Goal: Transaction & Acquisition: Purchase product/service

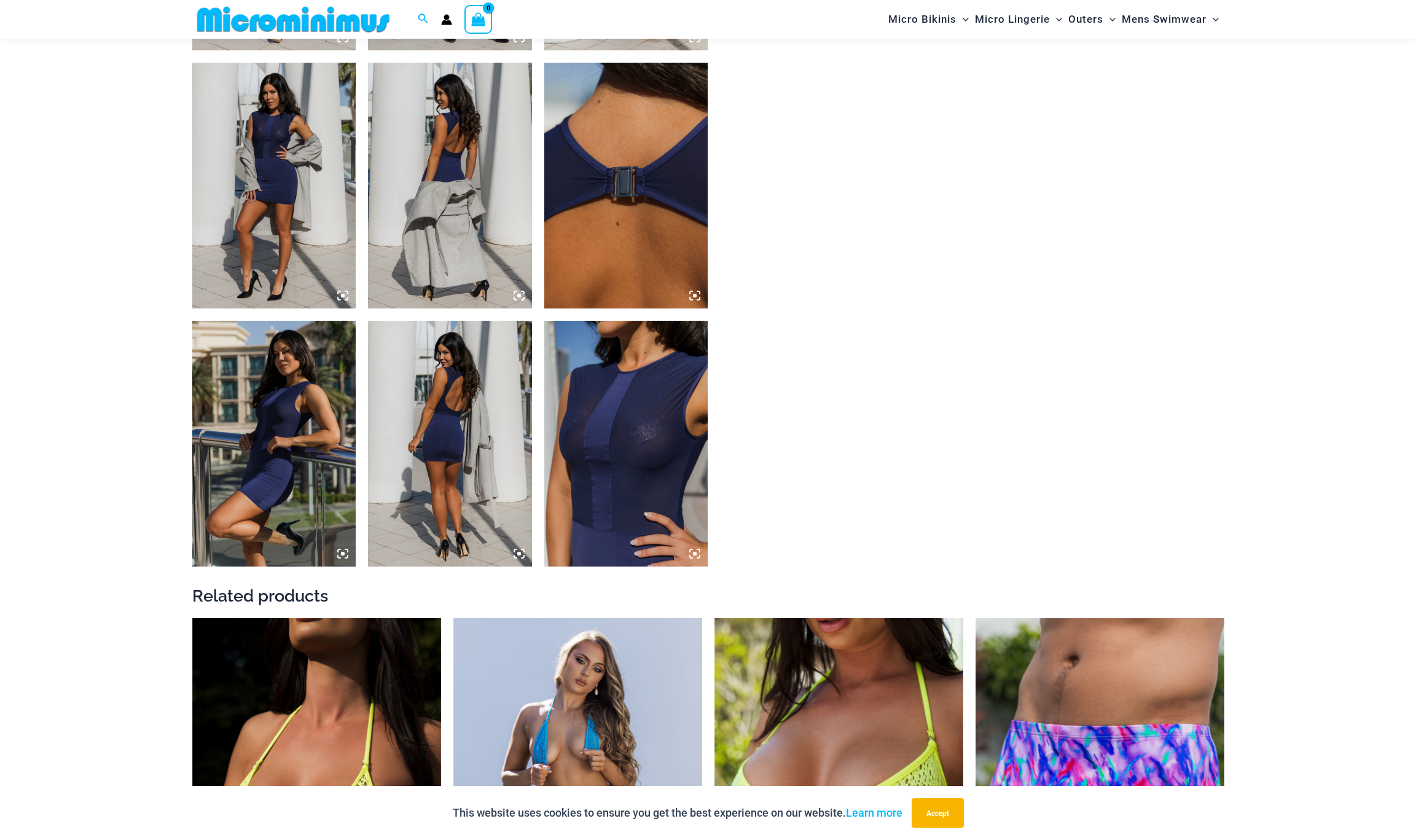
scroll to position [1097, 0]
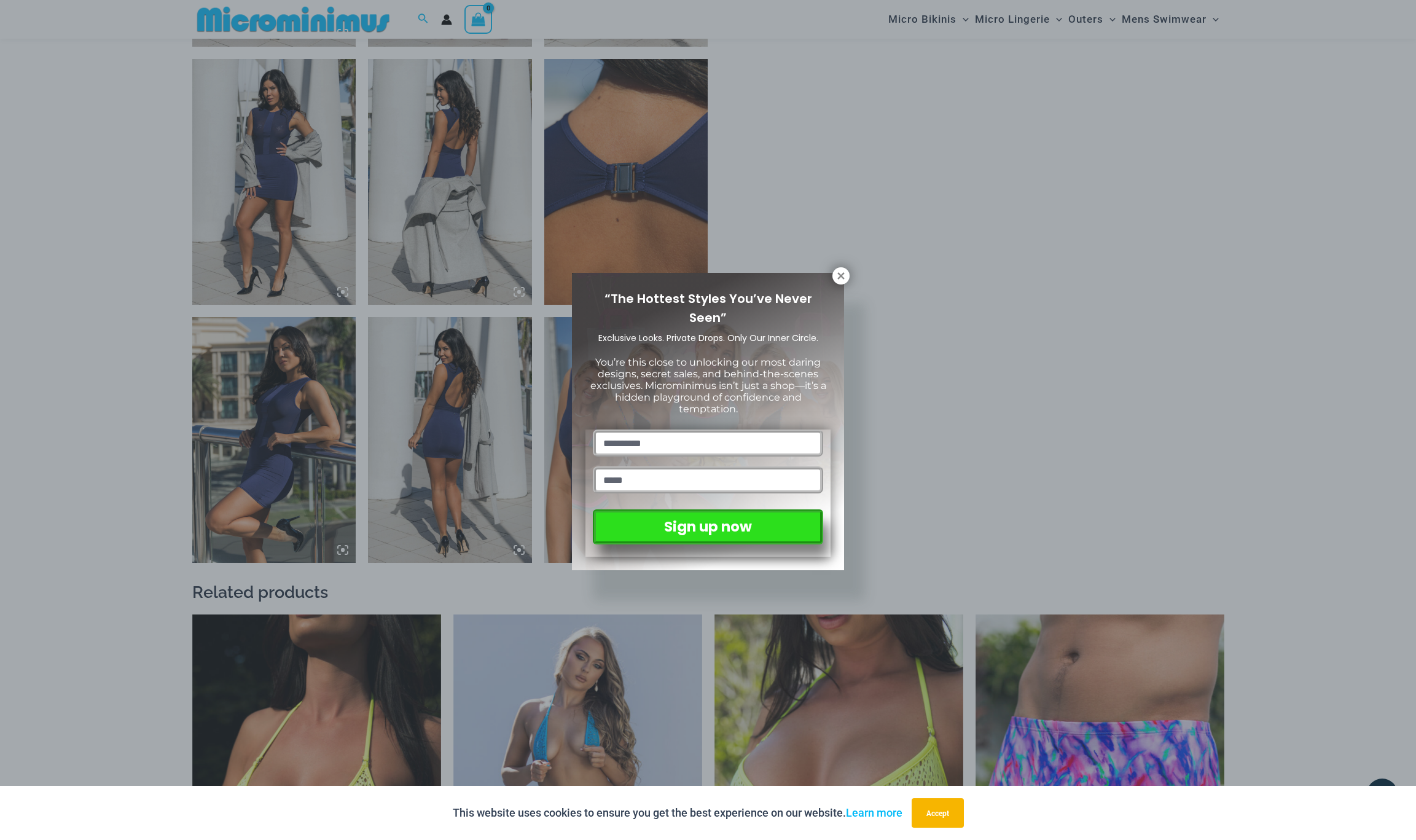
click at [647, 429] on input "text" at bounding box center [707, 442] width 231 height 27
click at [843, 276] on icon at bounding box center [841, 276] width 7 height 7
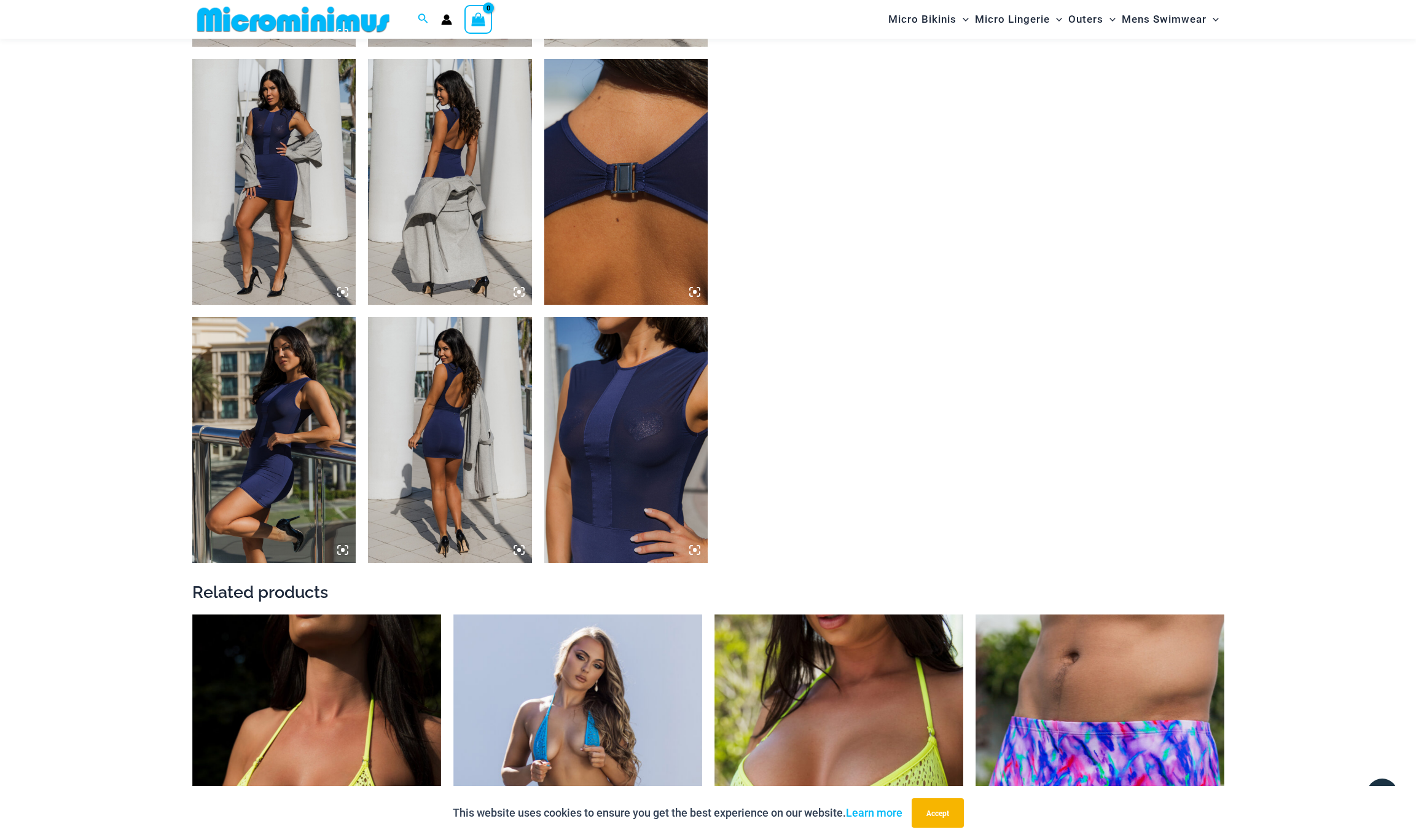
click at [614, 410] on img at bounding box center [625, 440] width 164 height 246
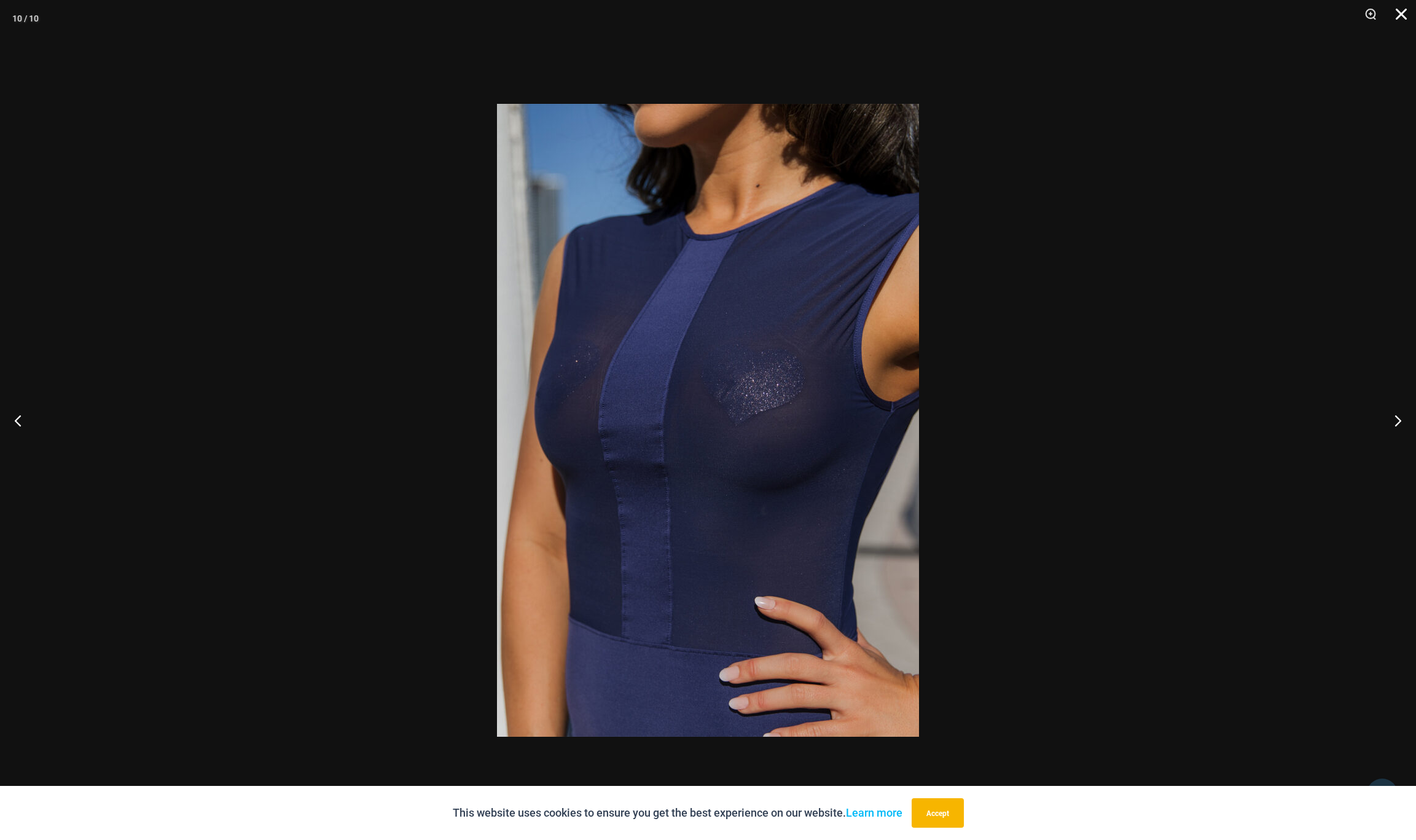
click at [1399, 13] on button "Close" at bounding box center [1396, 18] width 31 height 37
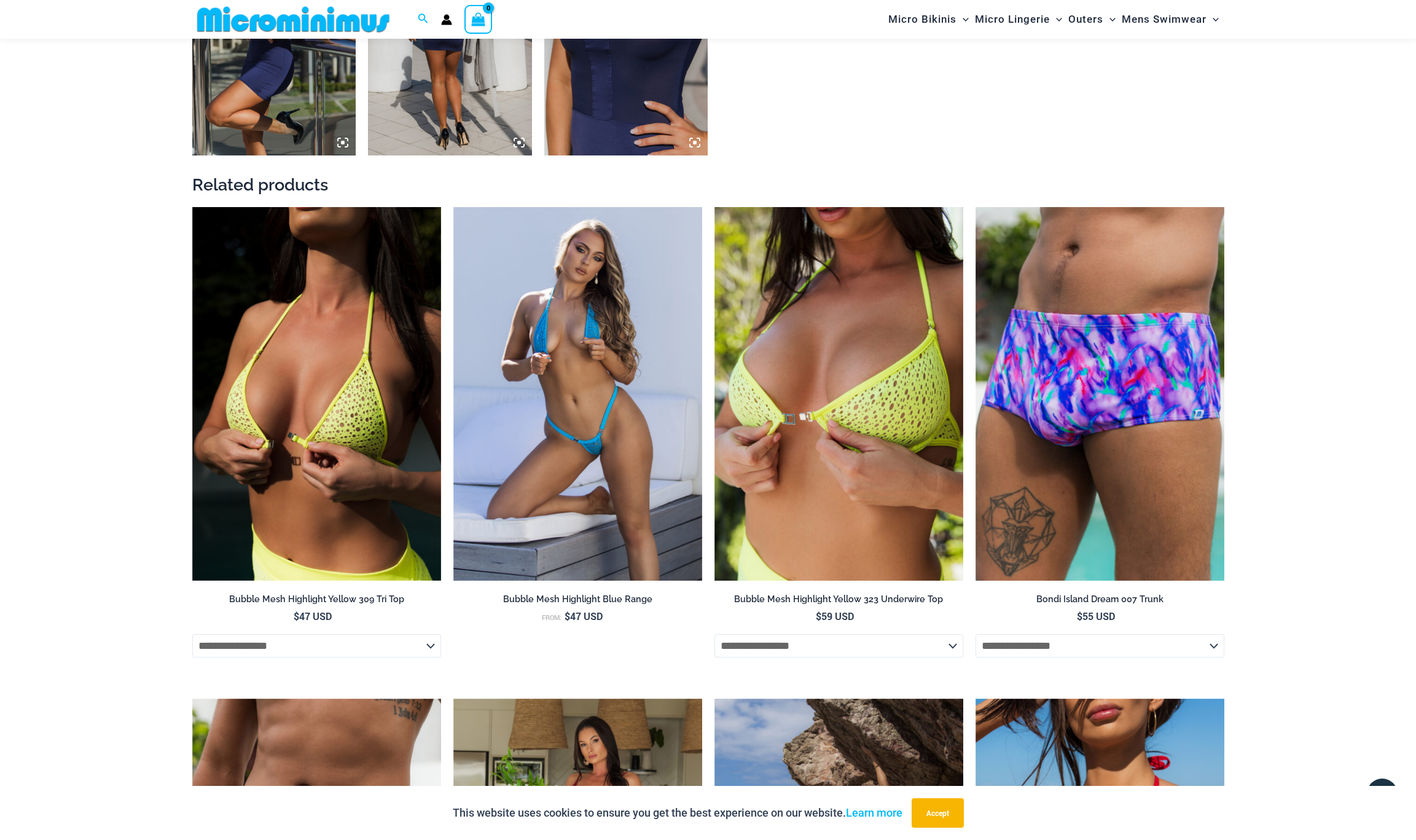
scroll to position [1505, 0]
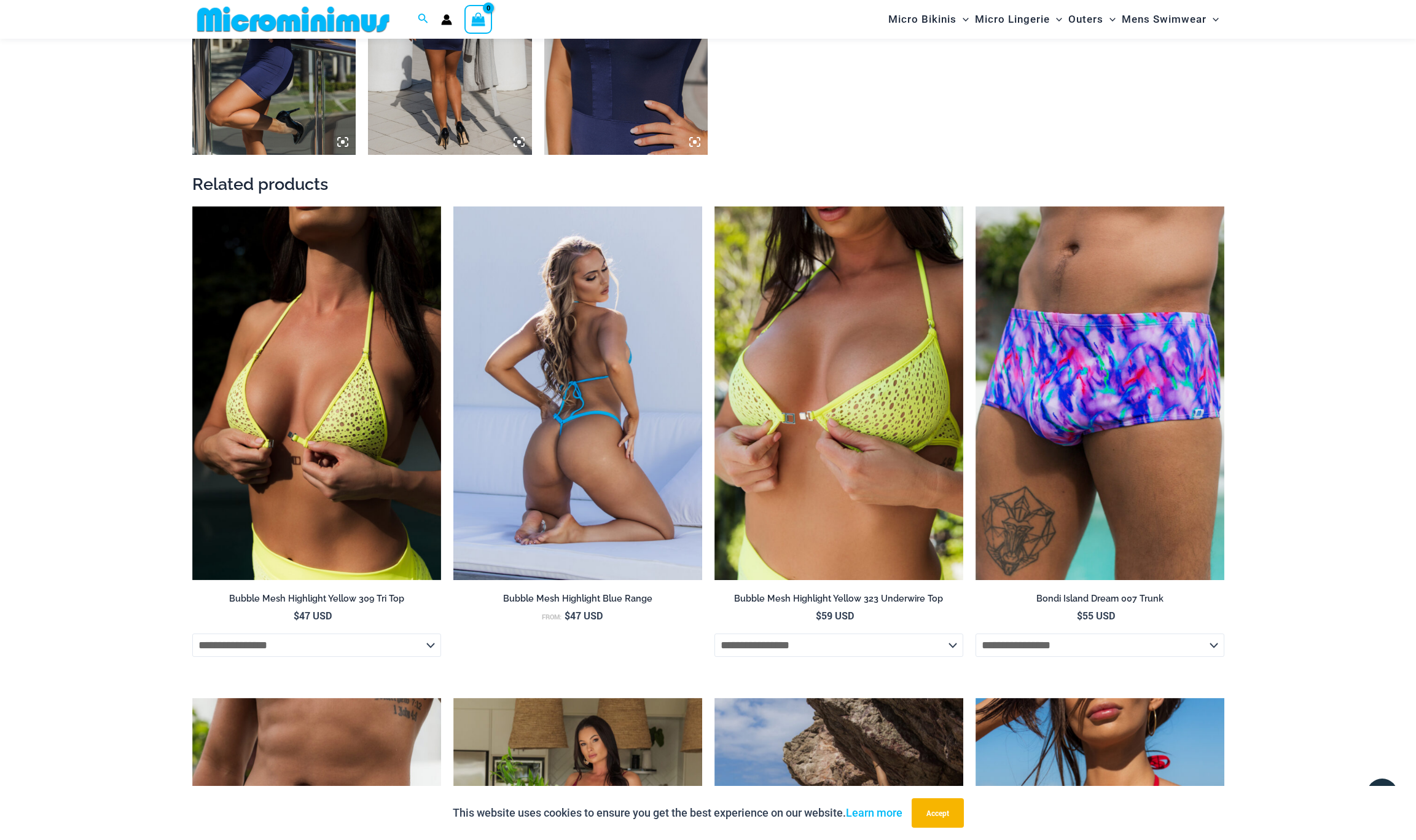
click at [565, 407] on img at bounding box center [577, 393] width 249 height 373
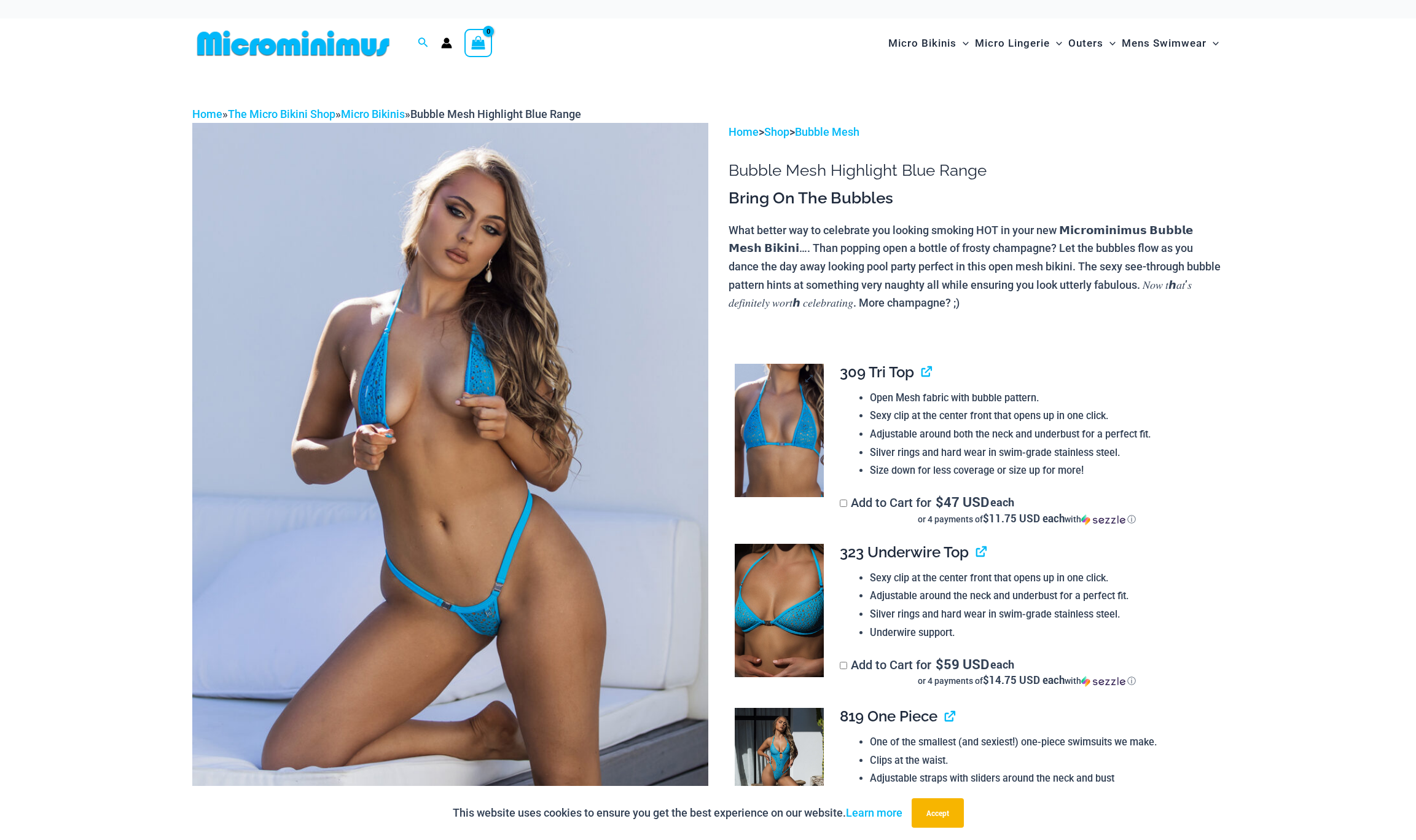
click at [804, 449] on img at bounding box center [779, 430] width 89 height 134
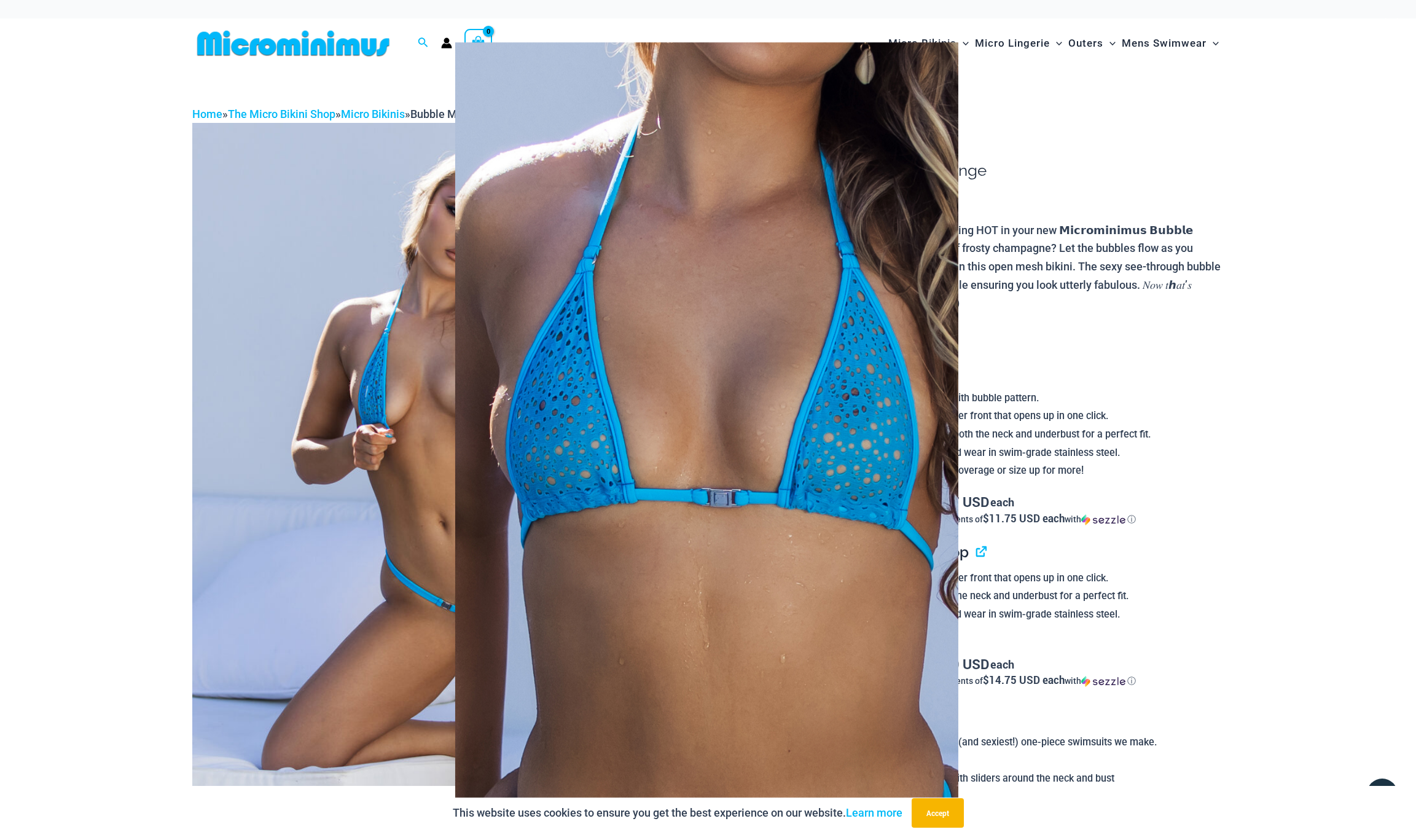
click at [1289, 206] on div at bounding box center [708, 420] width 1416 height 840
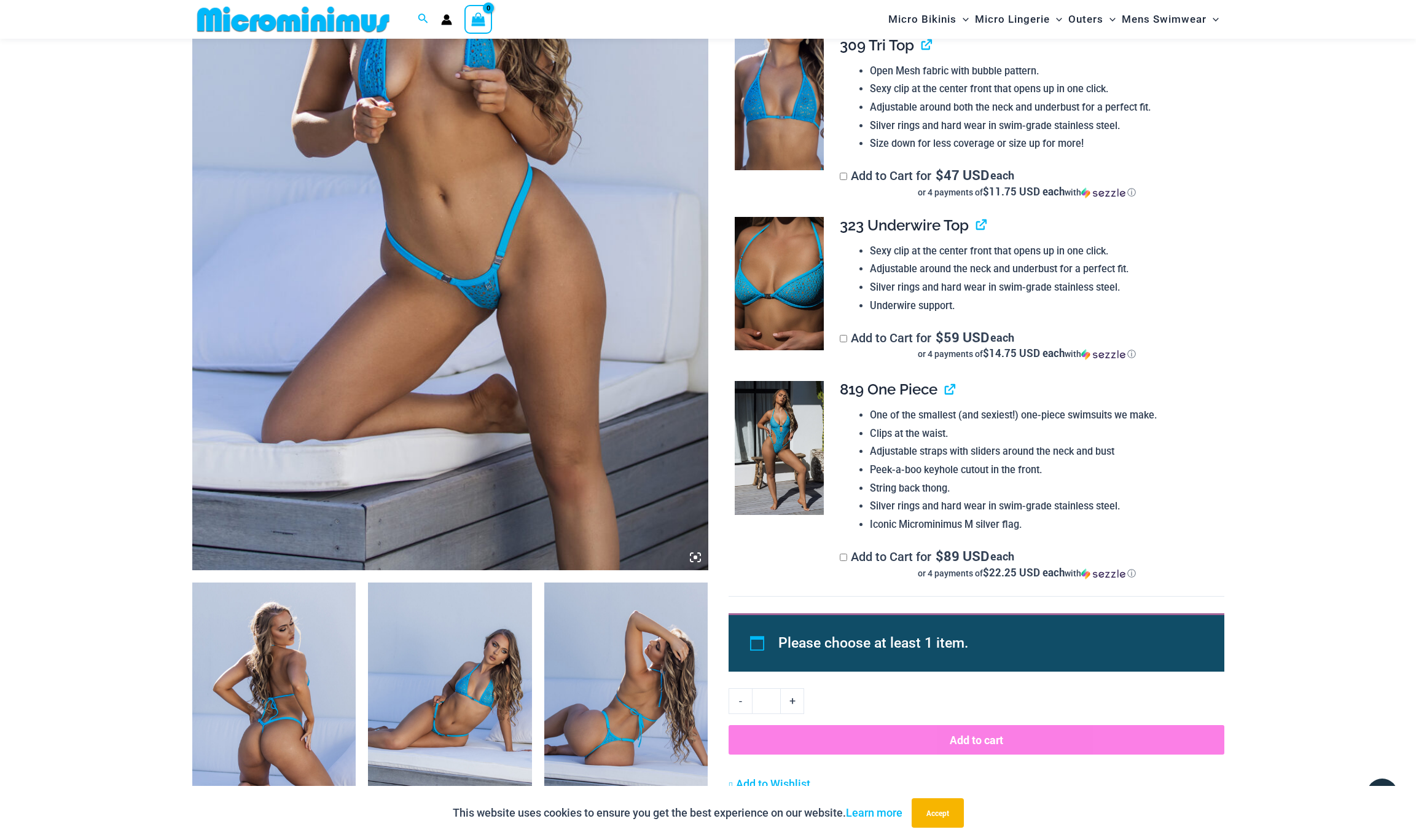
scroll to position [316, 0]
click at [790, 293] on img at bounding box center [779, 283] width 89 height 134
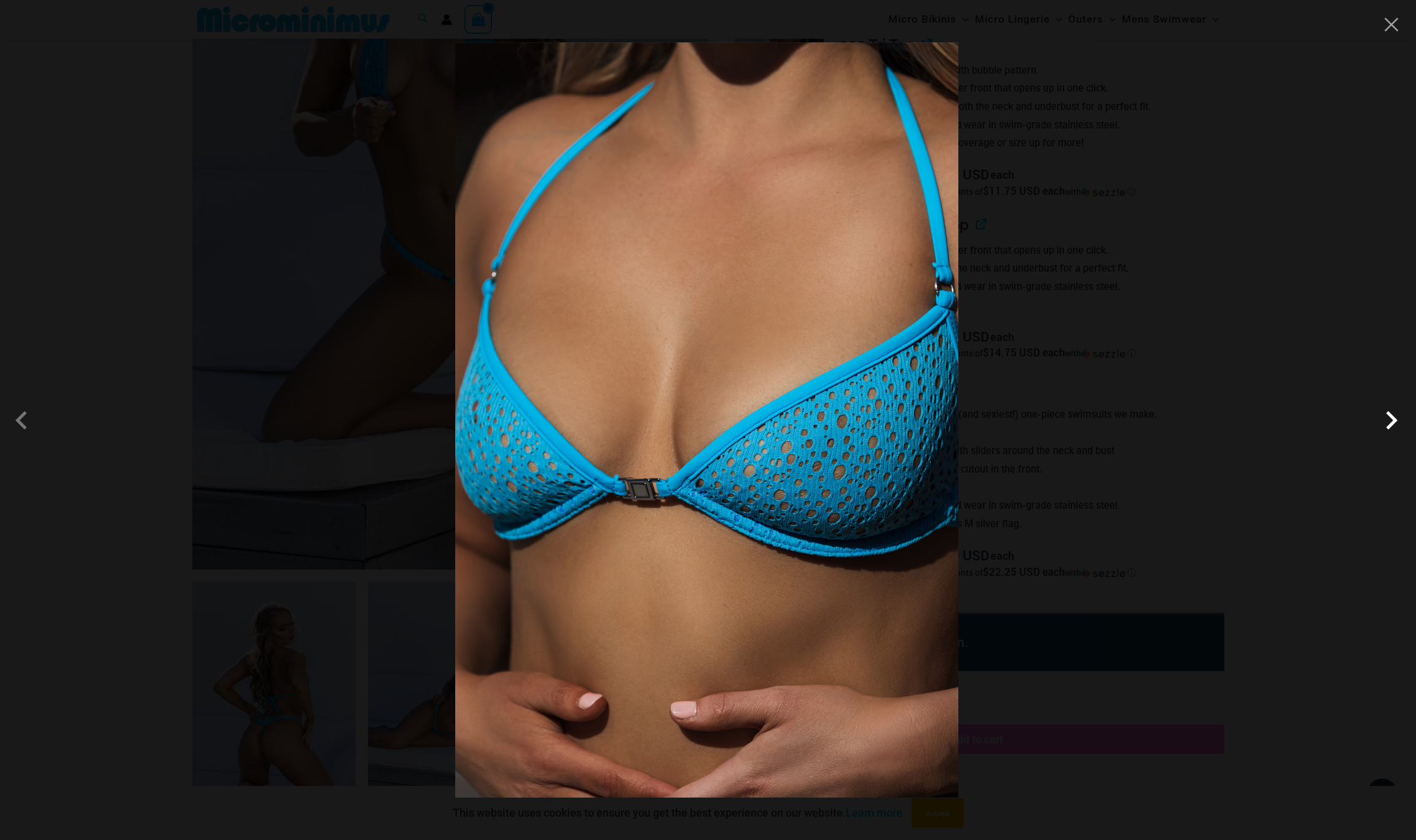
click at [1391, 417] on span at bounding box center [1391, 420] width 37 height 37
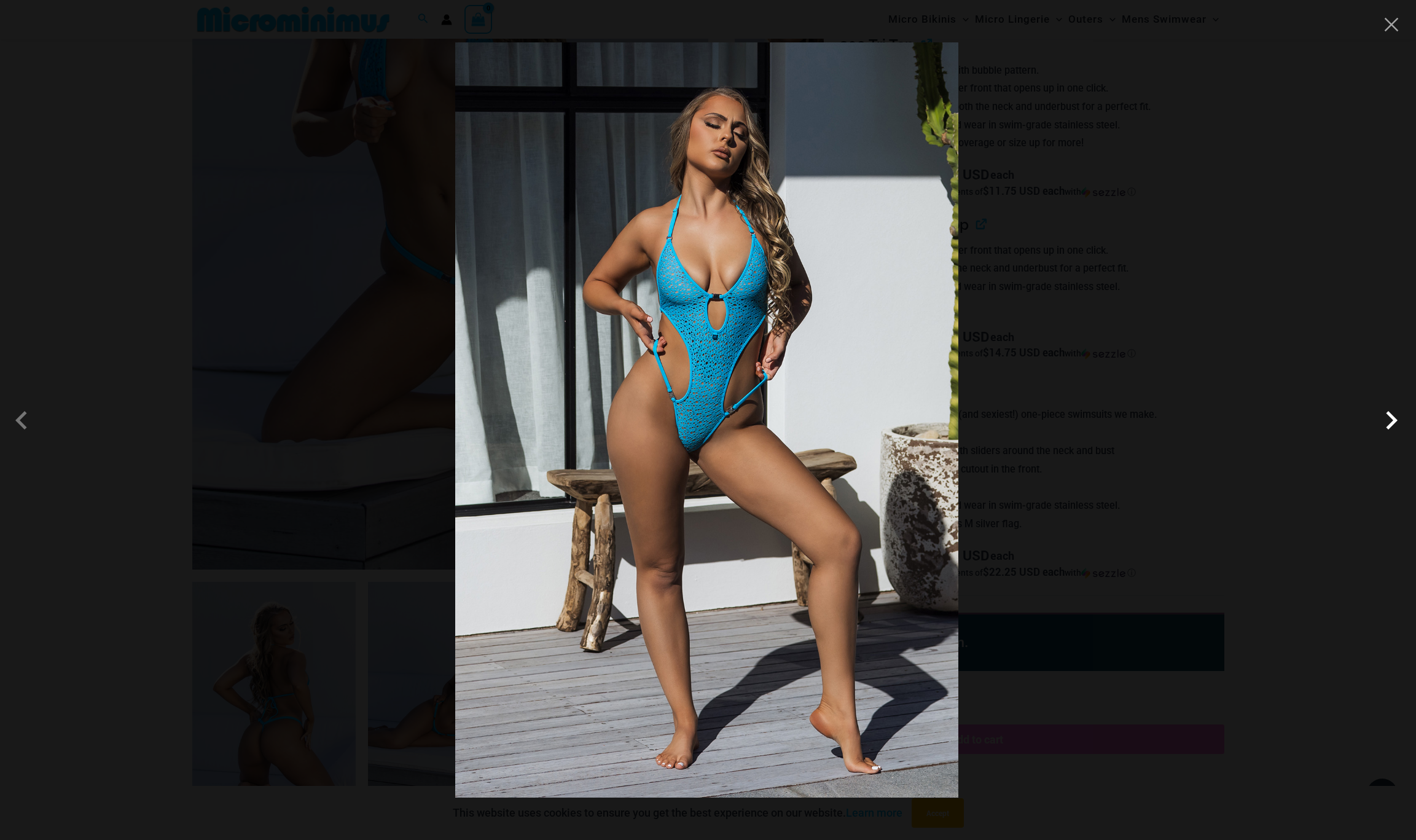
click at [1391, 417] on span at bounding box center [1391, 420] width 37 height 37
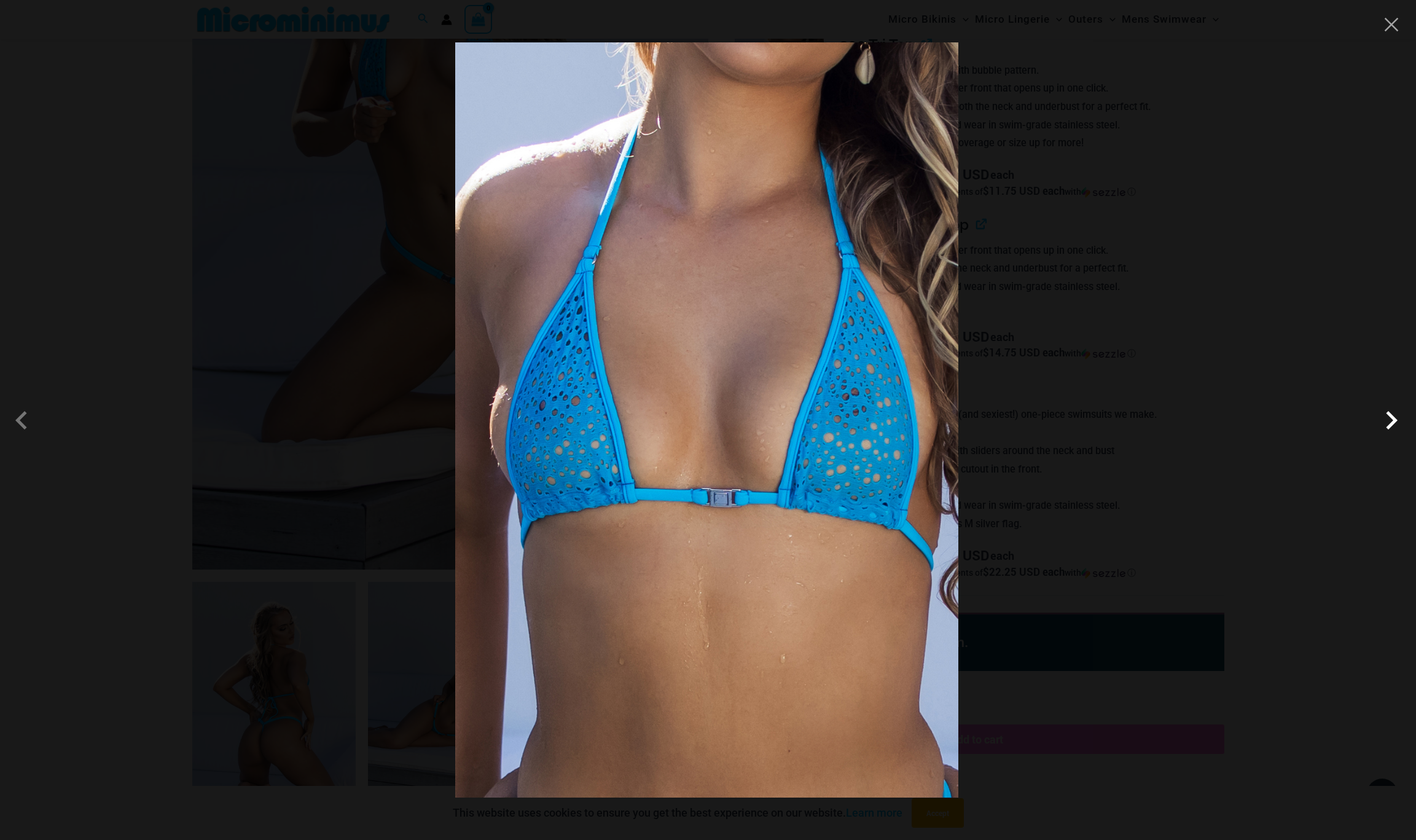
click at [1391, 417] on span at bounding box center [1391, 420] width 37 height 37
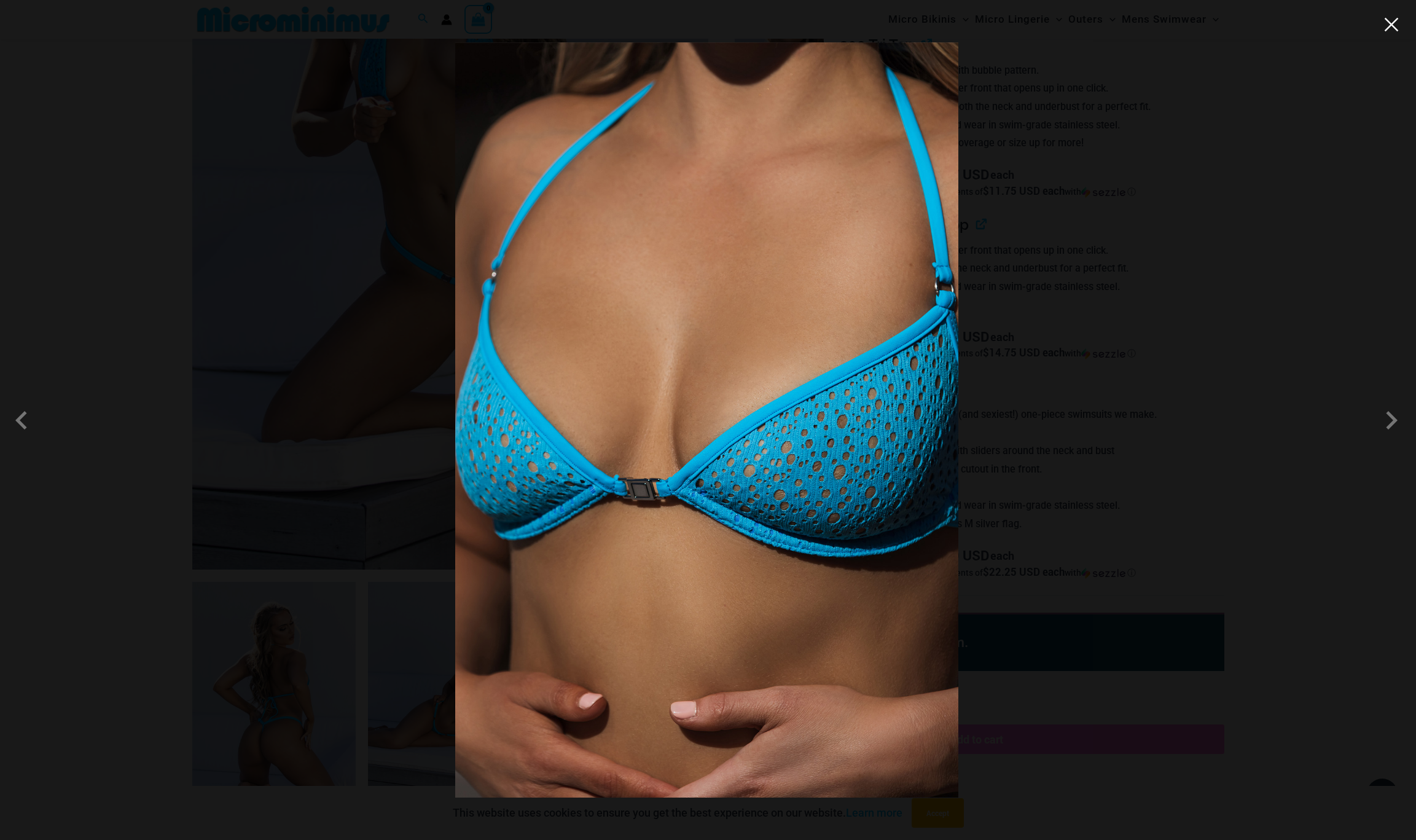
click at [1393, 28] on button "Close" at bounding box center [1391, 24] width 19 height 19
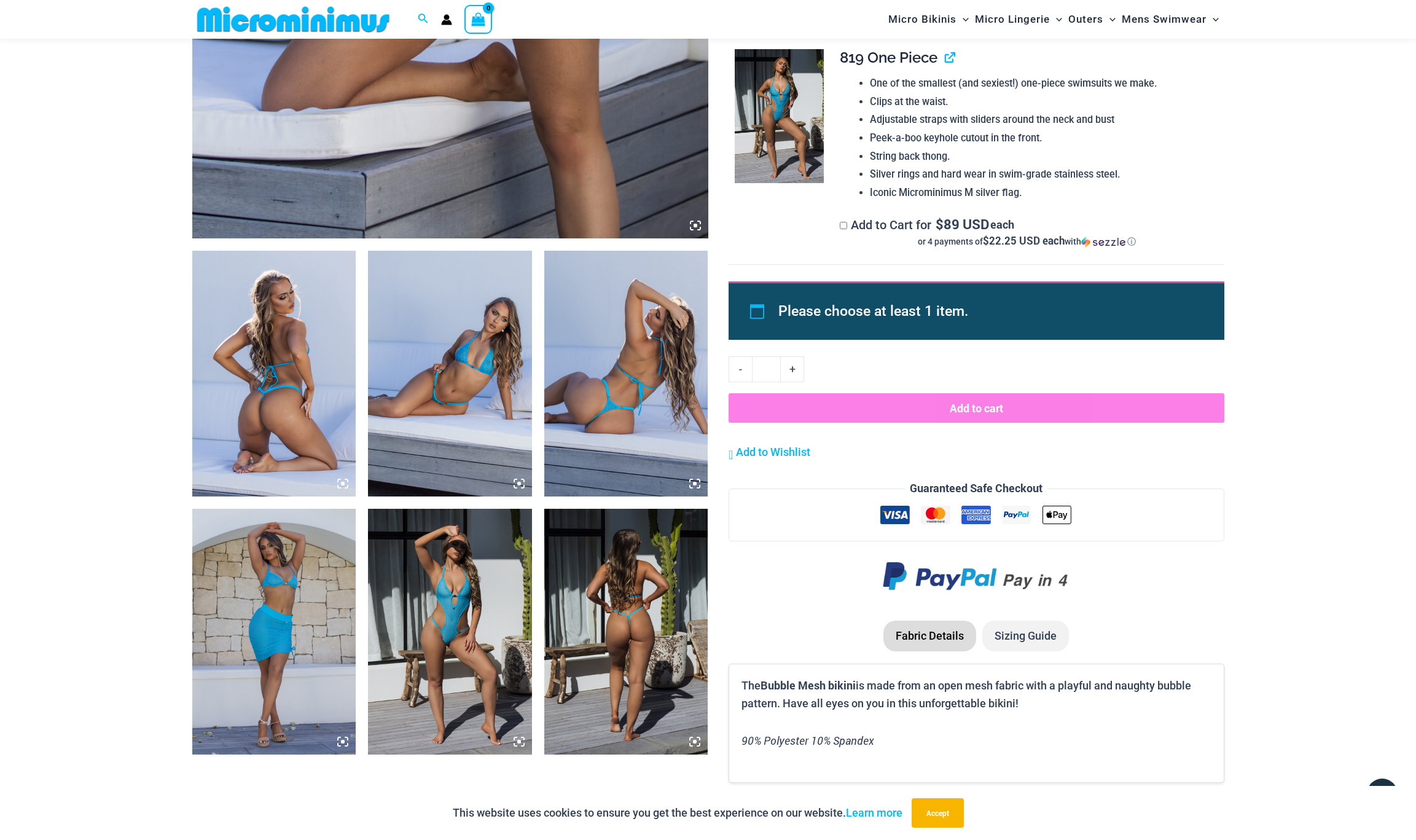
scroll to position [649, 0]
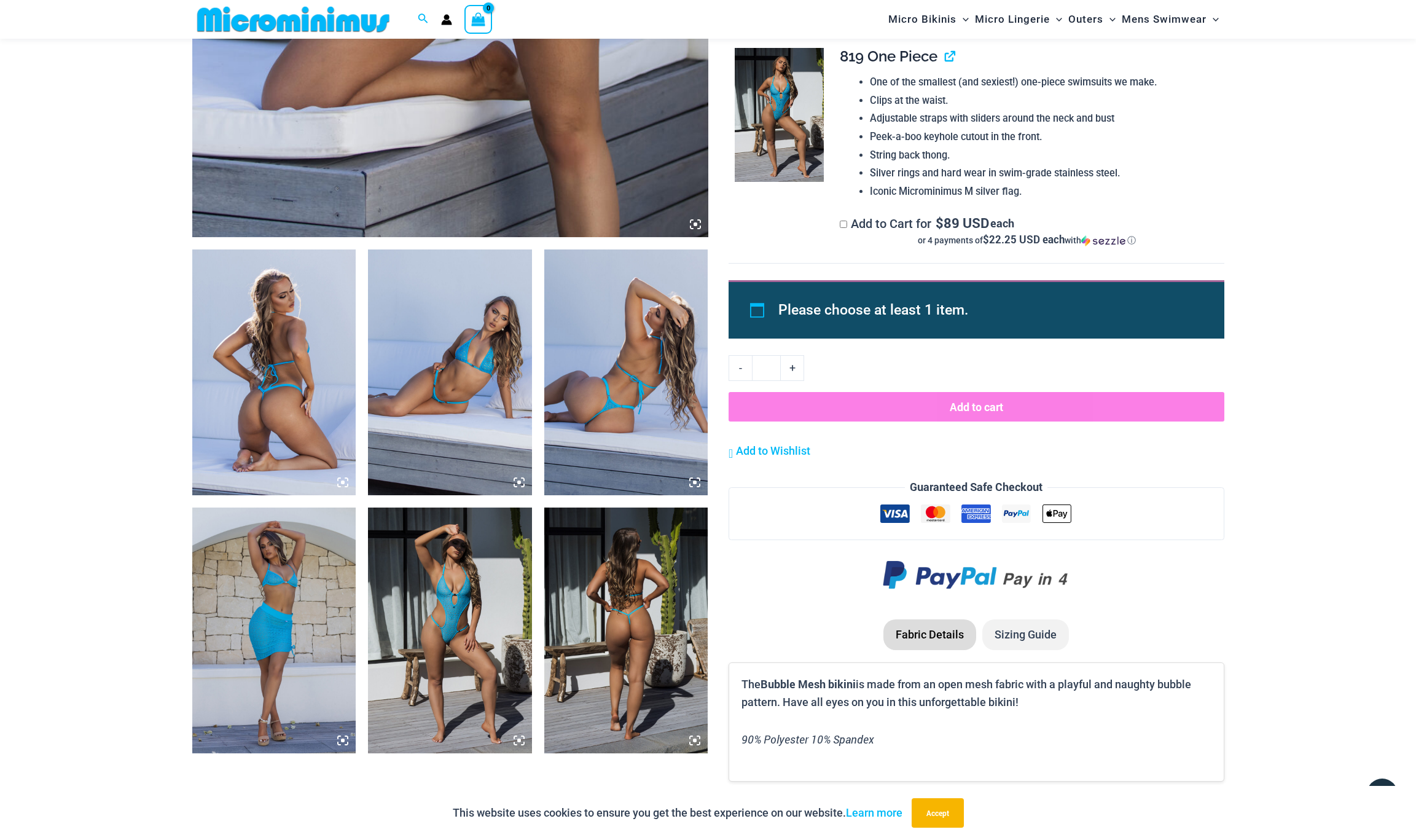
click at [632, 625] on img at bounding box center [625, 630] width 164 height 246
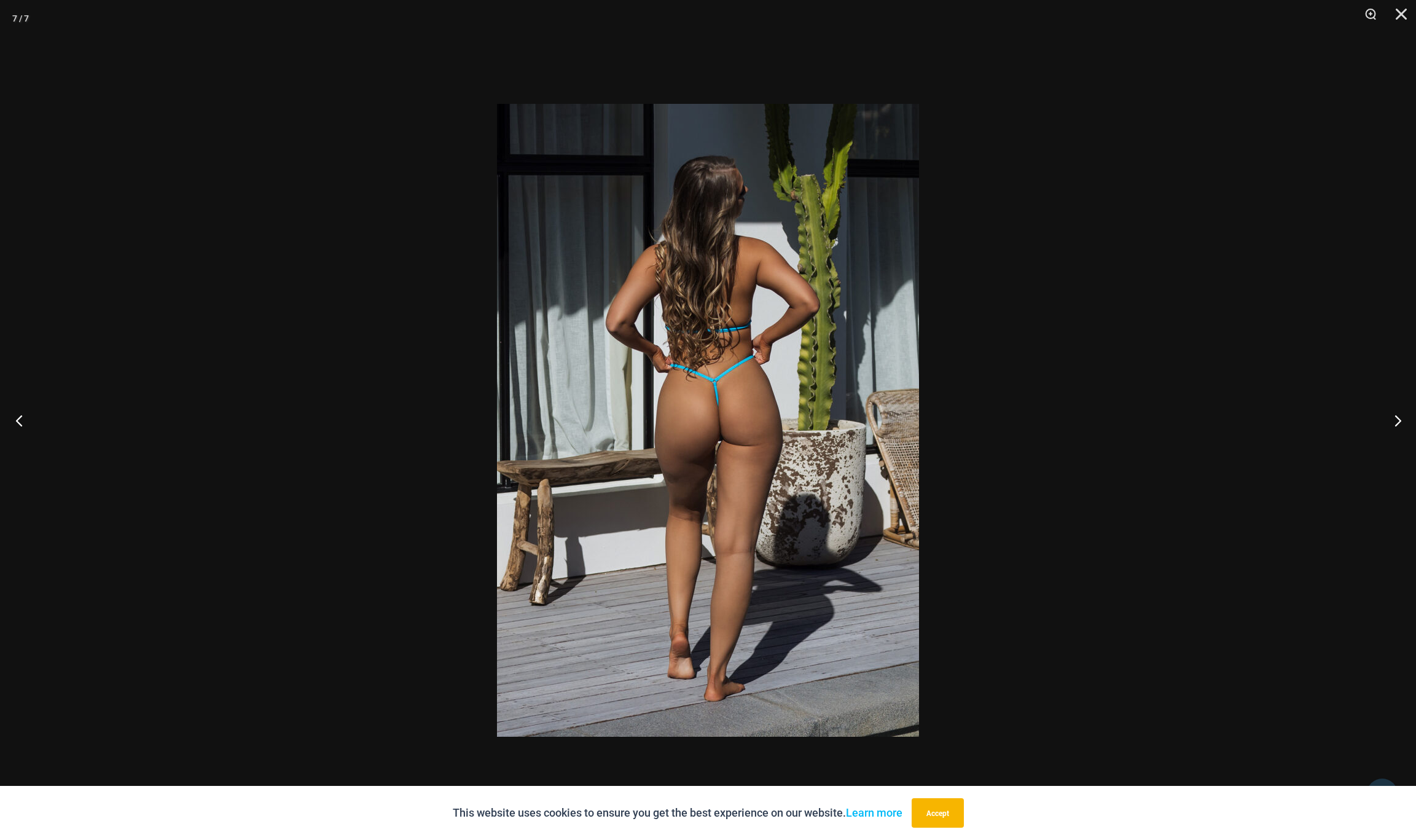
click at [20, 421] on button "Previous" at bounding box center [22, 420] width 46 height 61
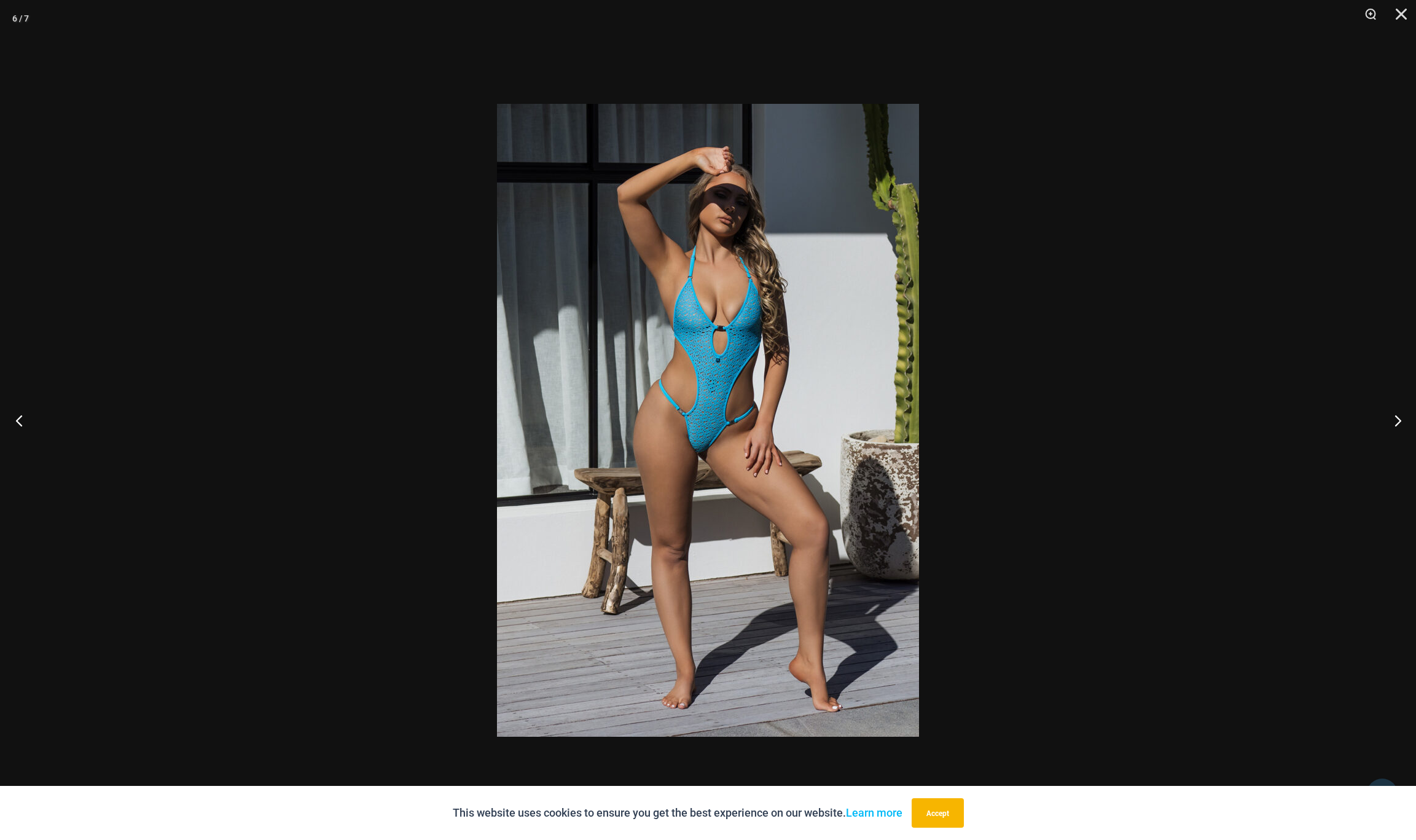
click at [20, 421] on button "Previous" at bounding box center [22, 420] width 46 height 61
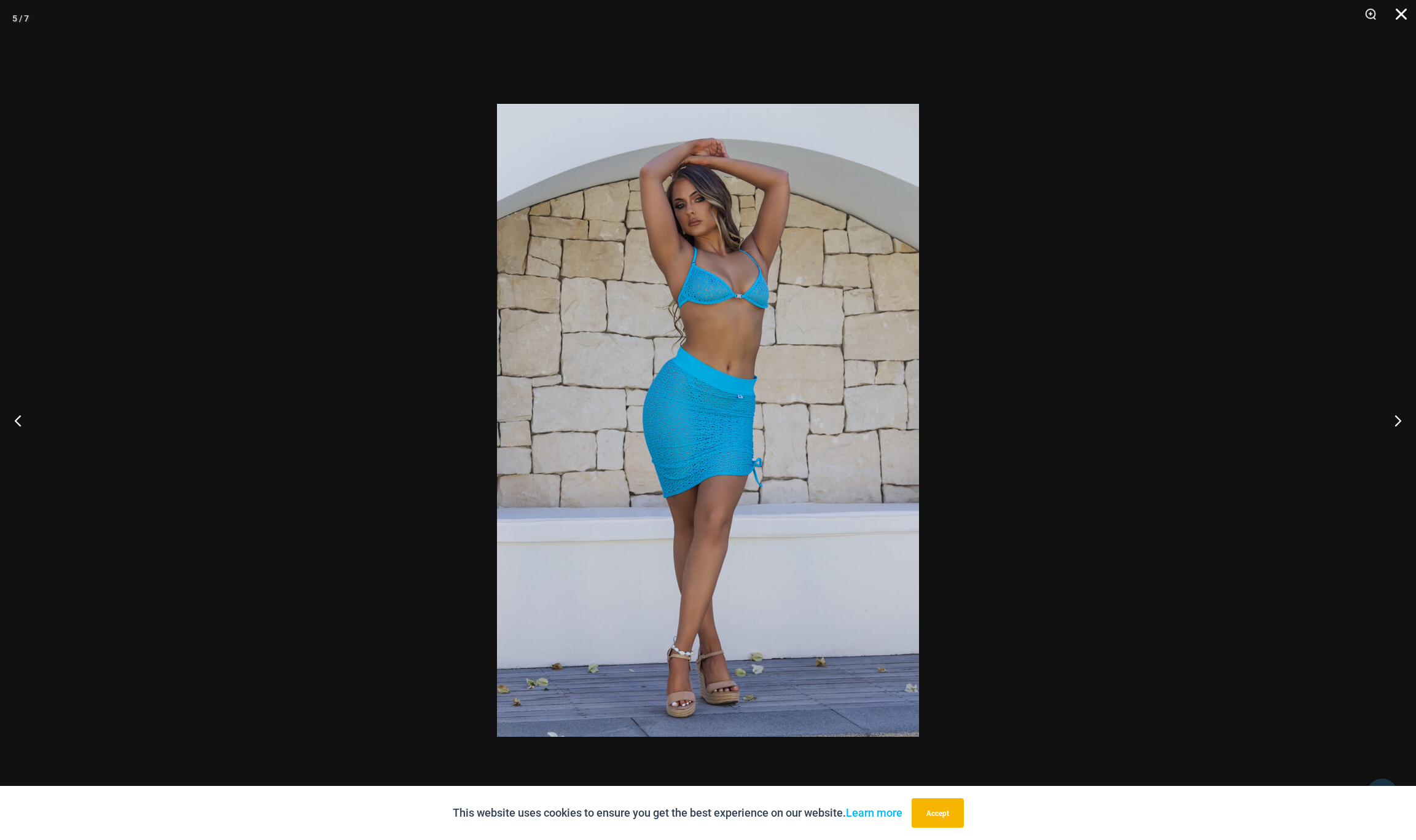
click at [1402, 14] on button "Close" at bounding box center [1396, 18] width 31 height 37
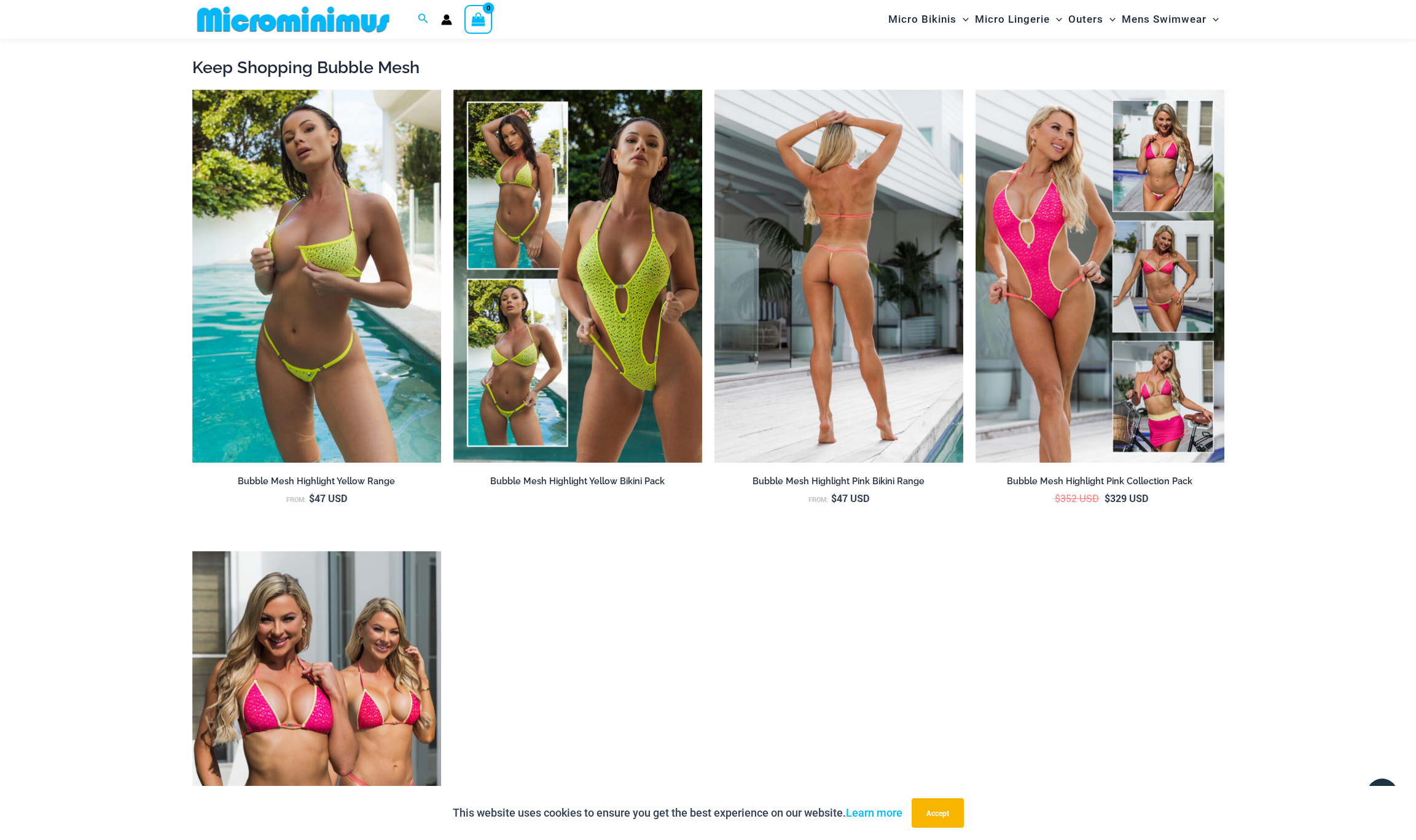
scroll to position [1393, 0]
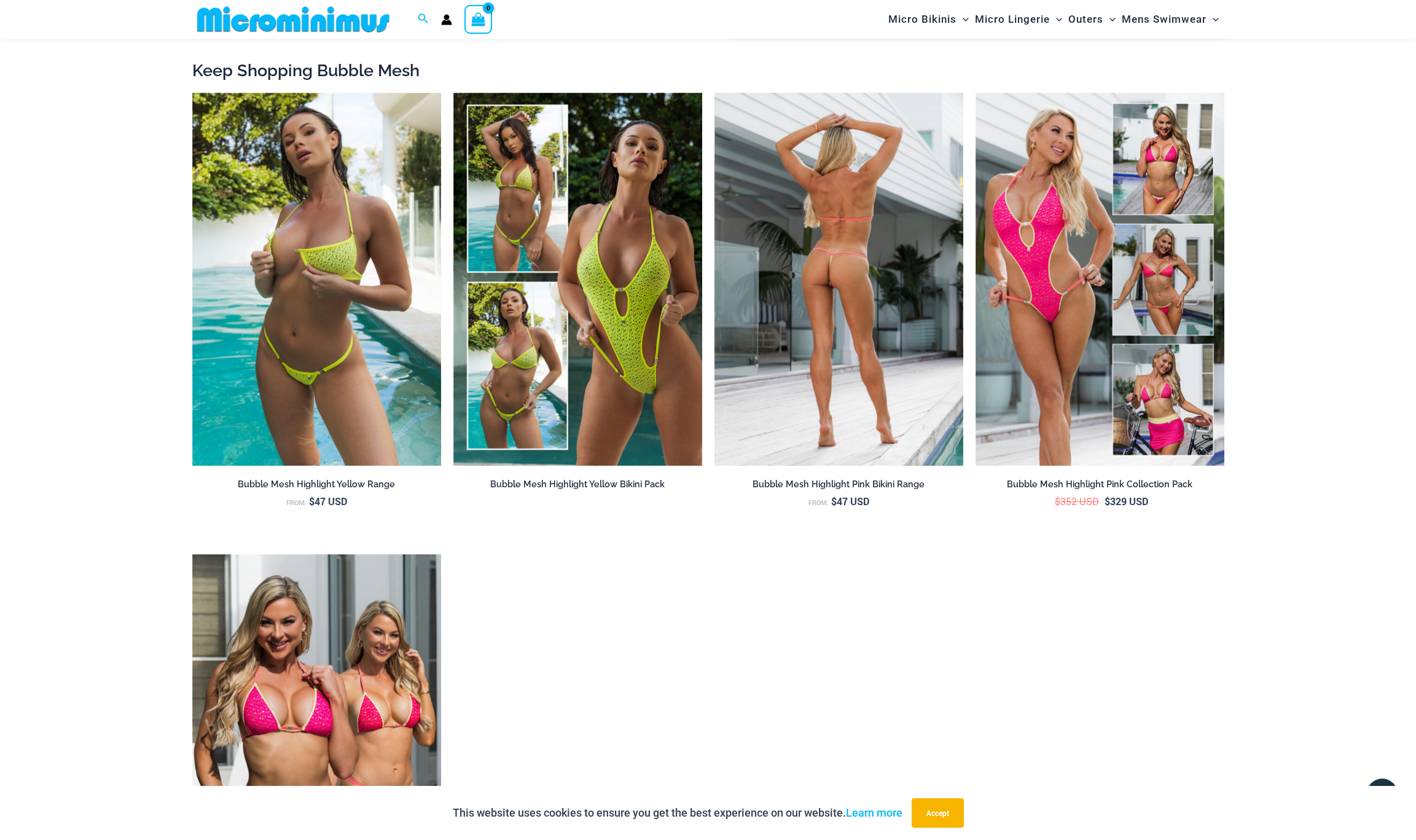
click at [847, 292] on img at bounding box center [838, 279] width 249 height 373
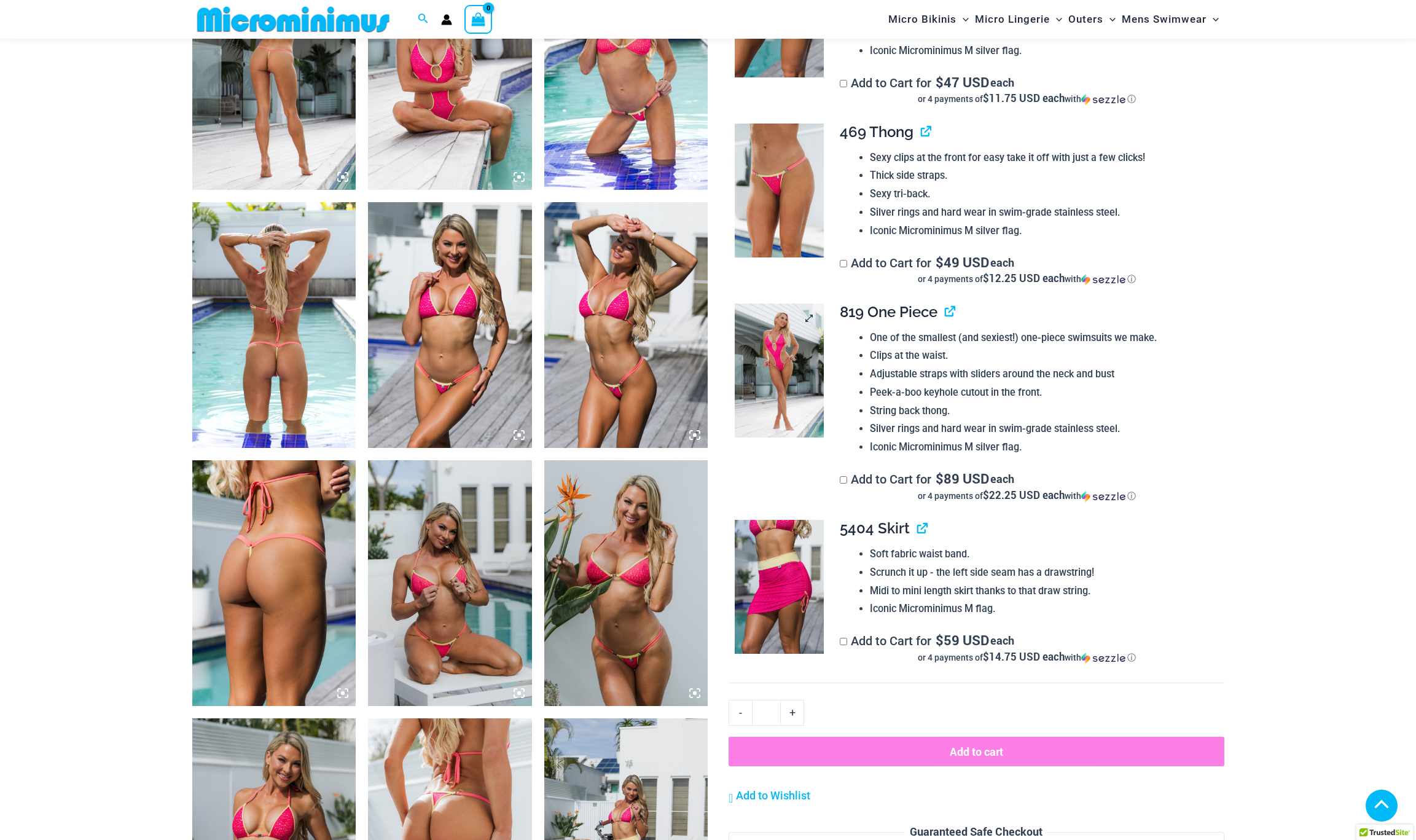
scroll to position [954, 0]
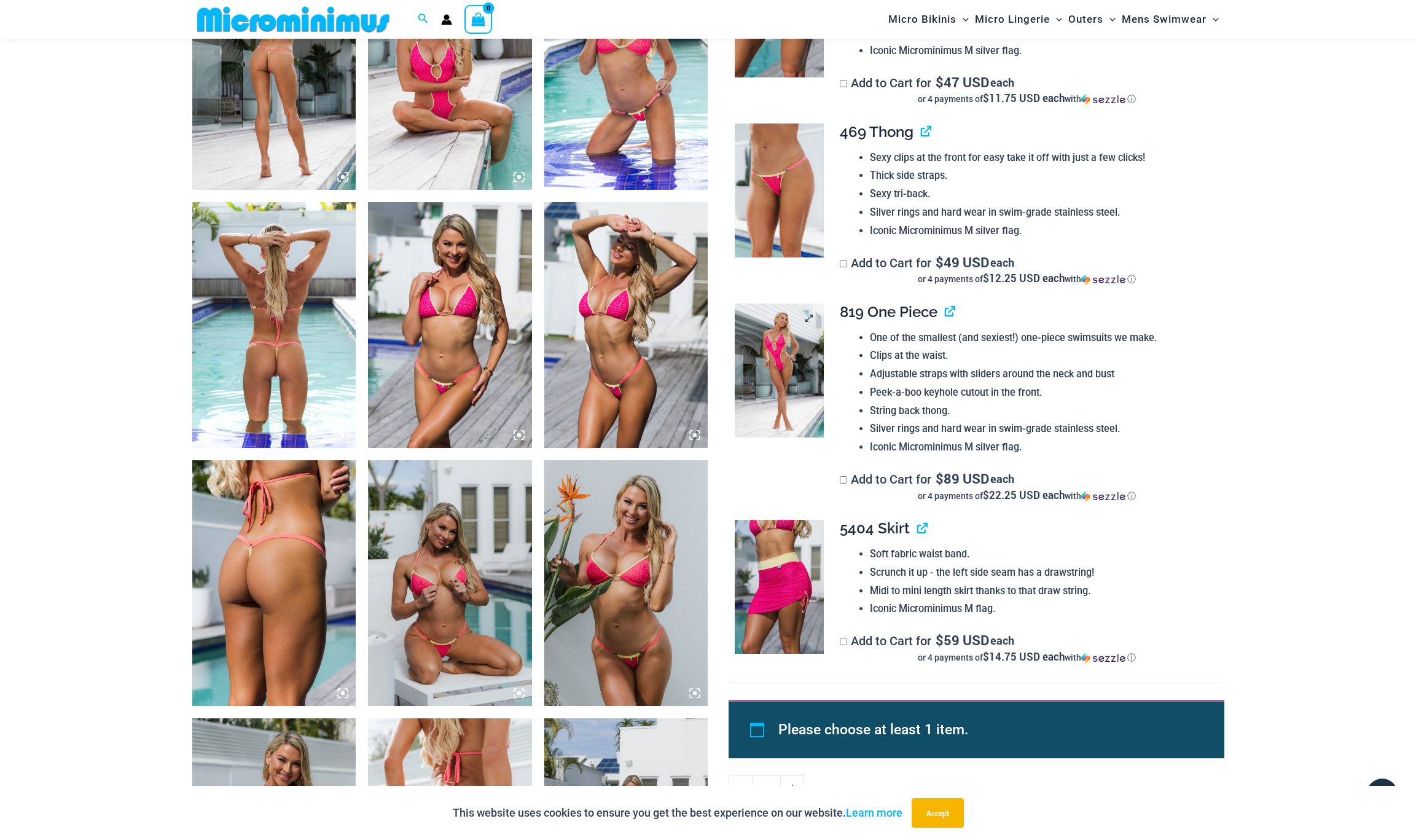
click at [791, 362] on img at bounding box center [779, 370] width 89 height 134
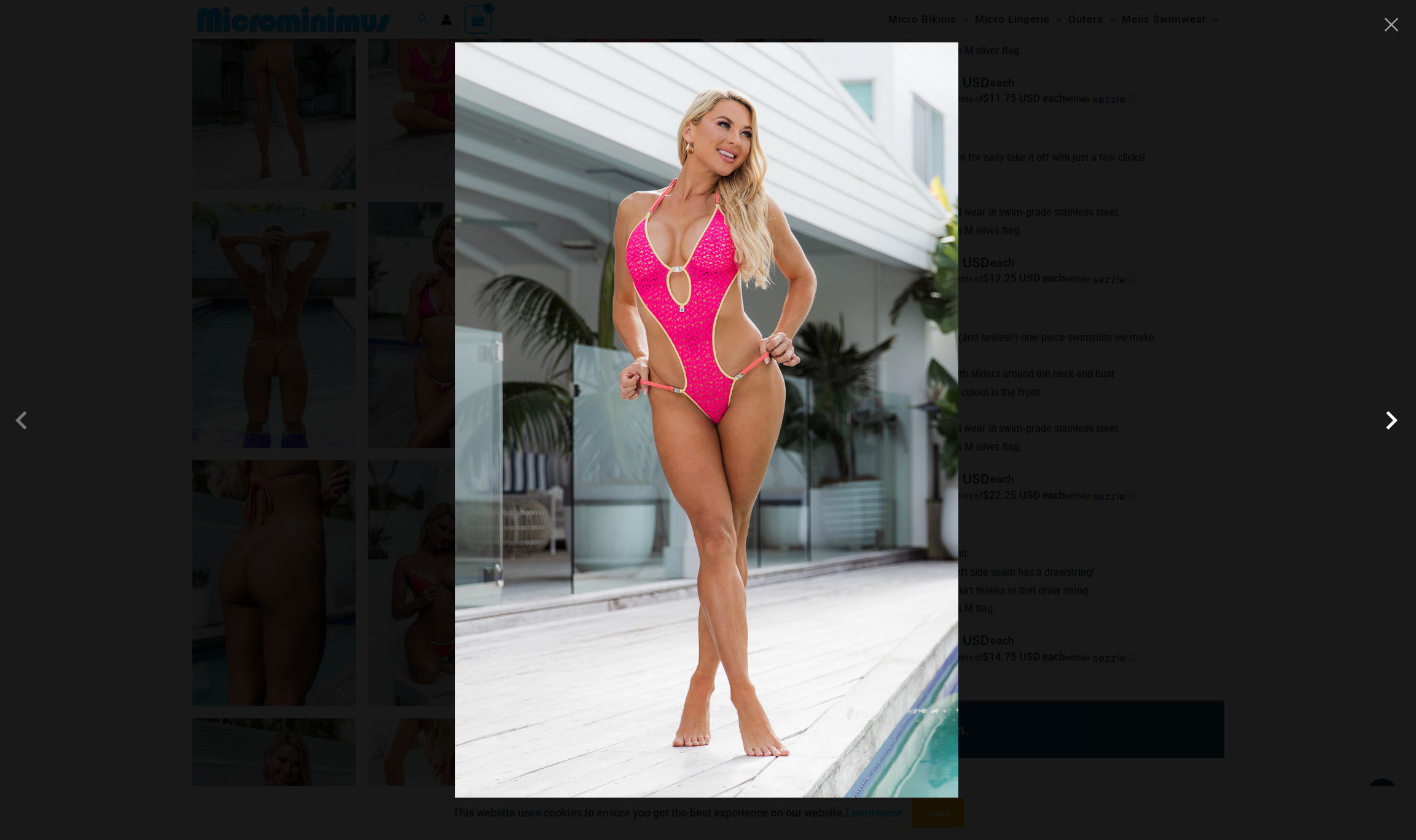
click at [1391, 422] on span at bounding box center [1391, 420] width 37 height 37
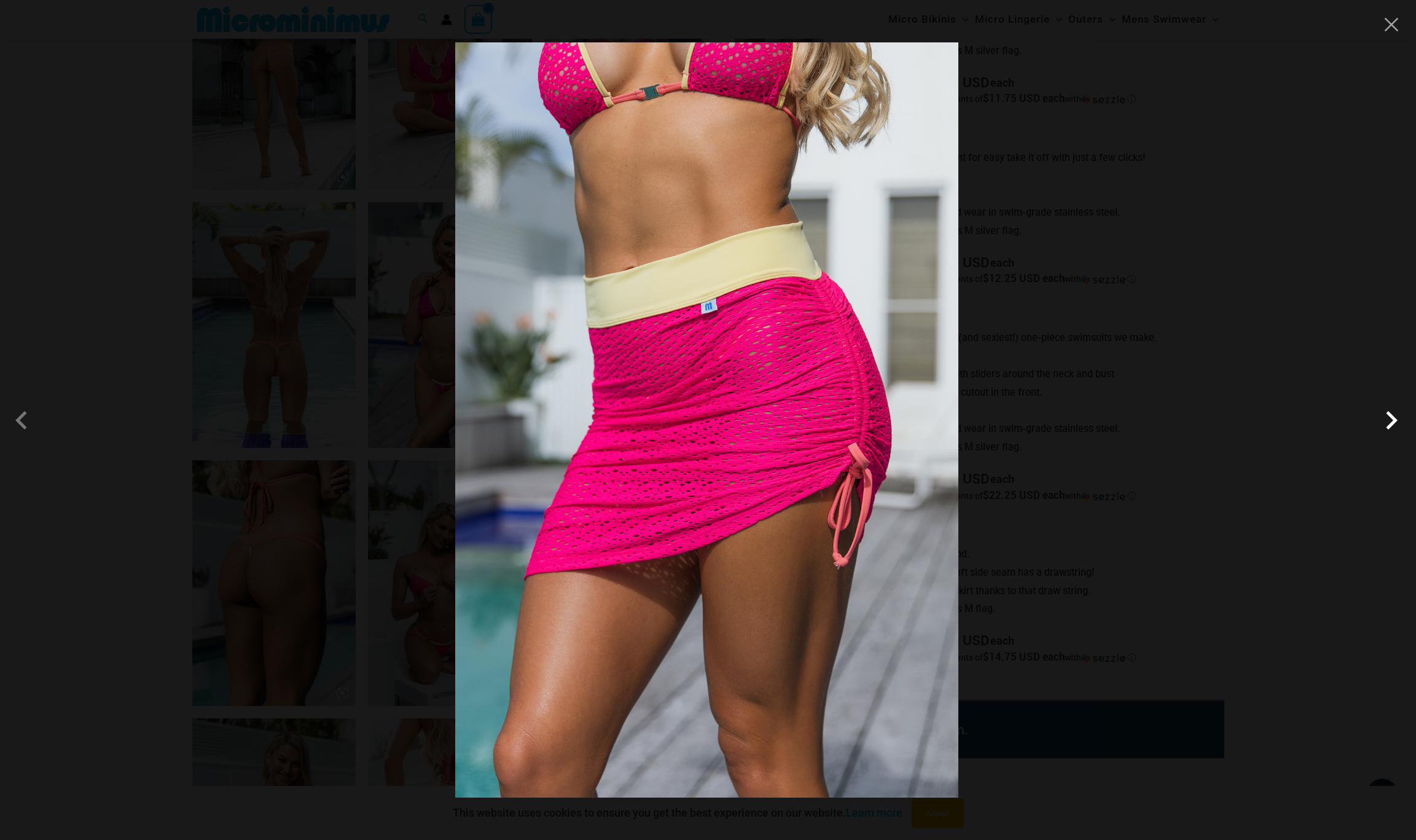
click at [1390, 422] on span at bounding box center [1391, 420] width 37 height 37
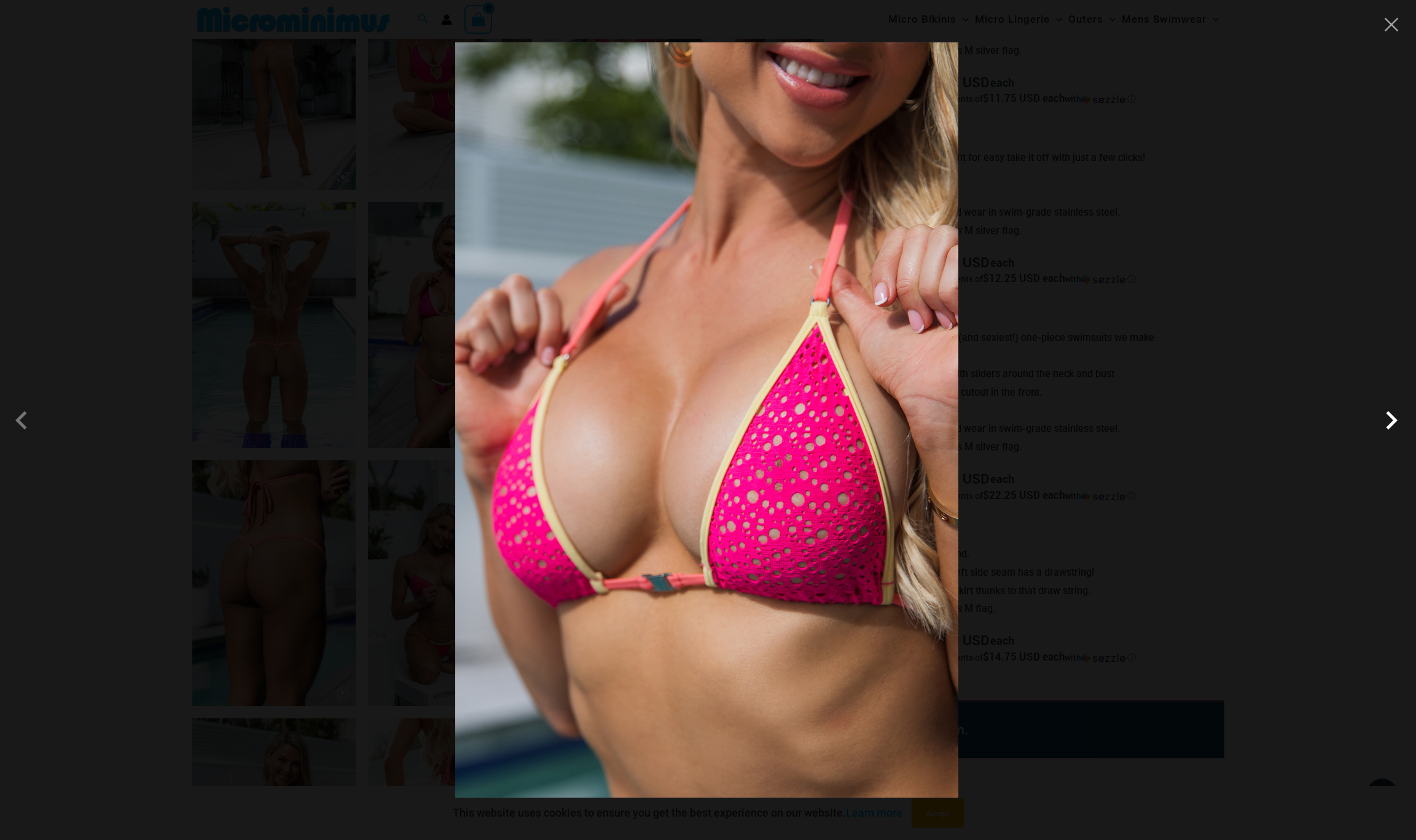
click at [1390, 422] on span at bounding box center [1391, 420] width 37 height 37
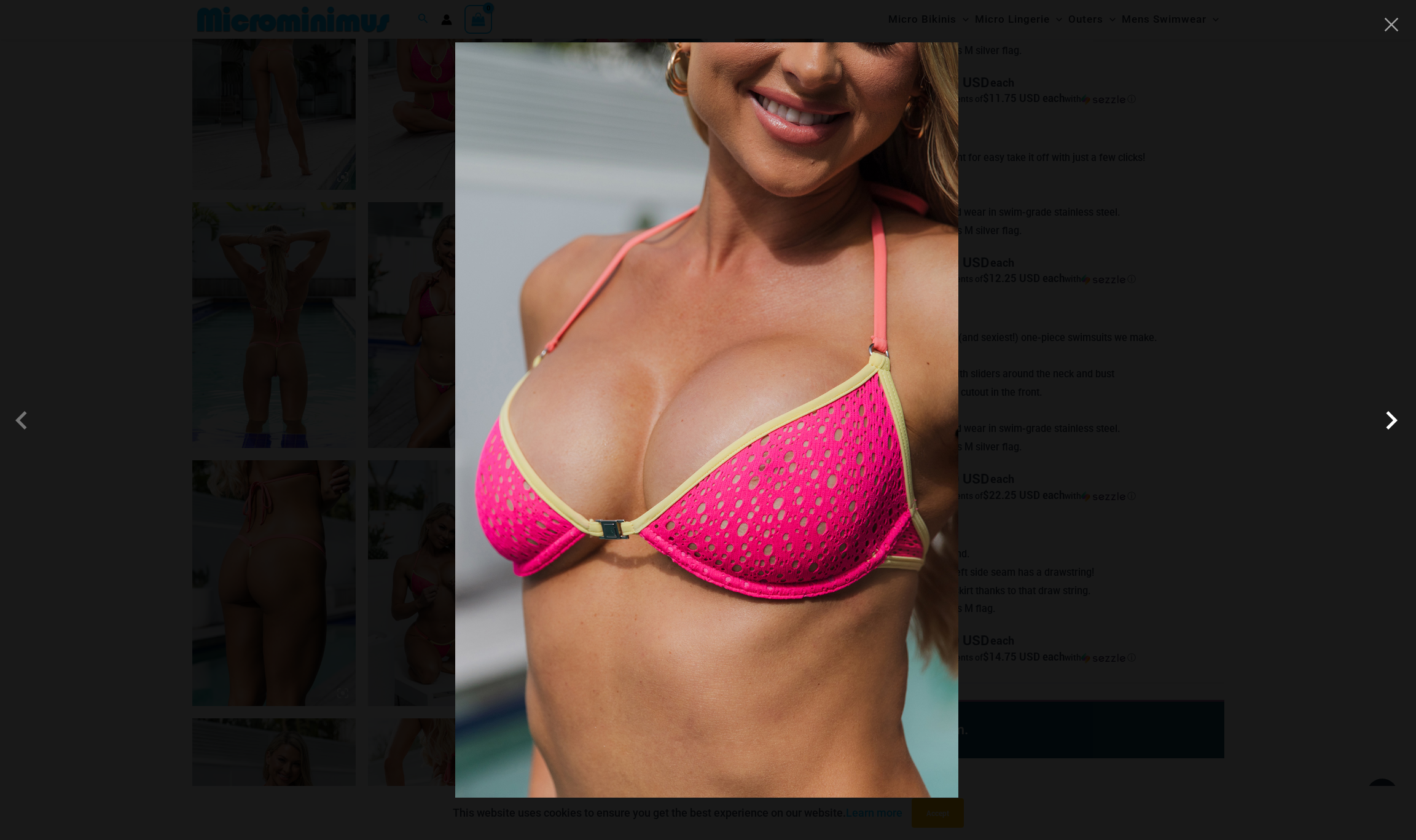
click at [1390, 422] on span at bounding box center [1391, 420] width 37 height 37
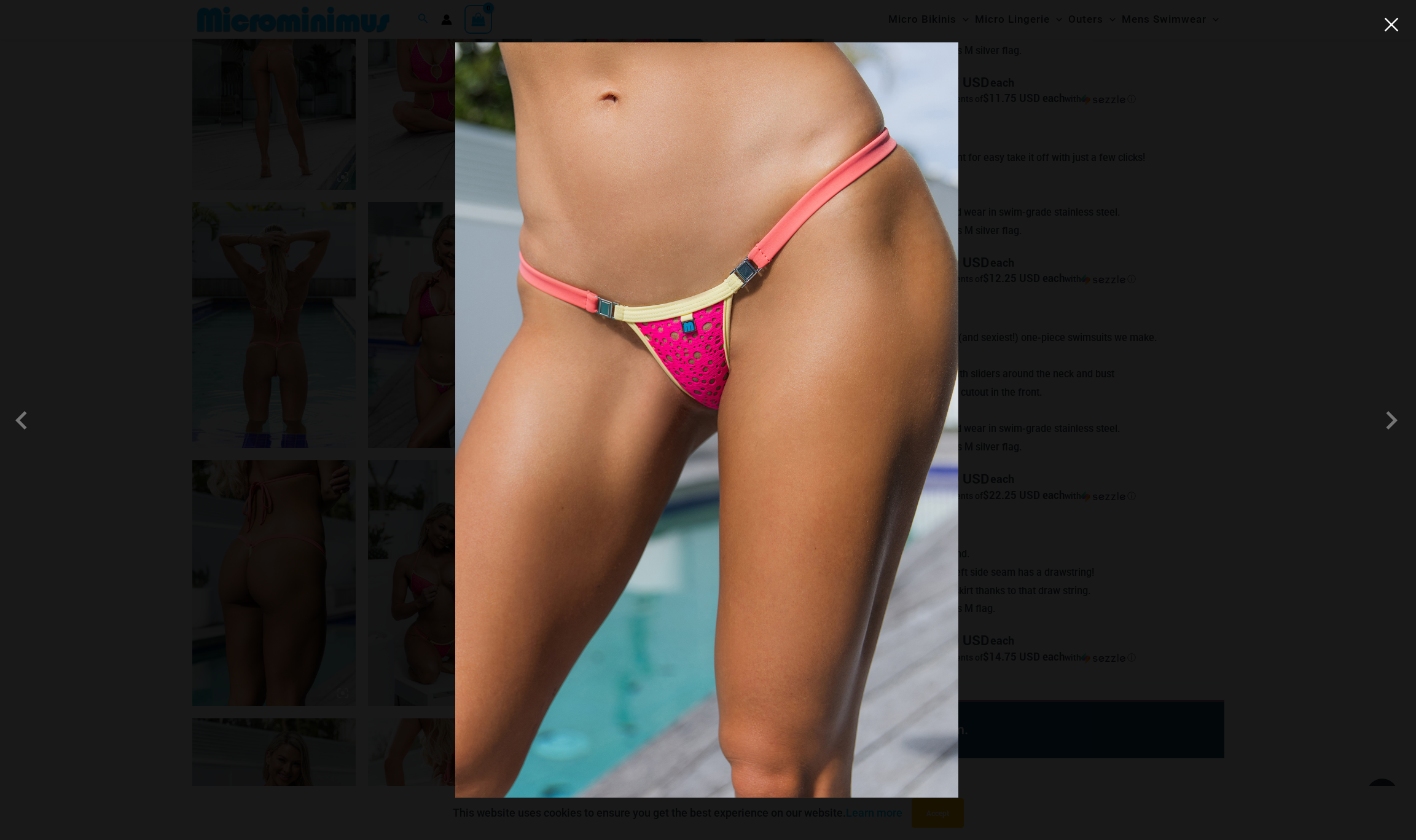
click at [1392, 21] on button "Close" at bounding box center [1391, 24] width 19 height 19
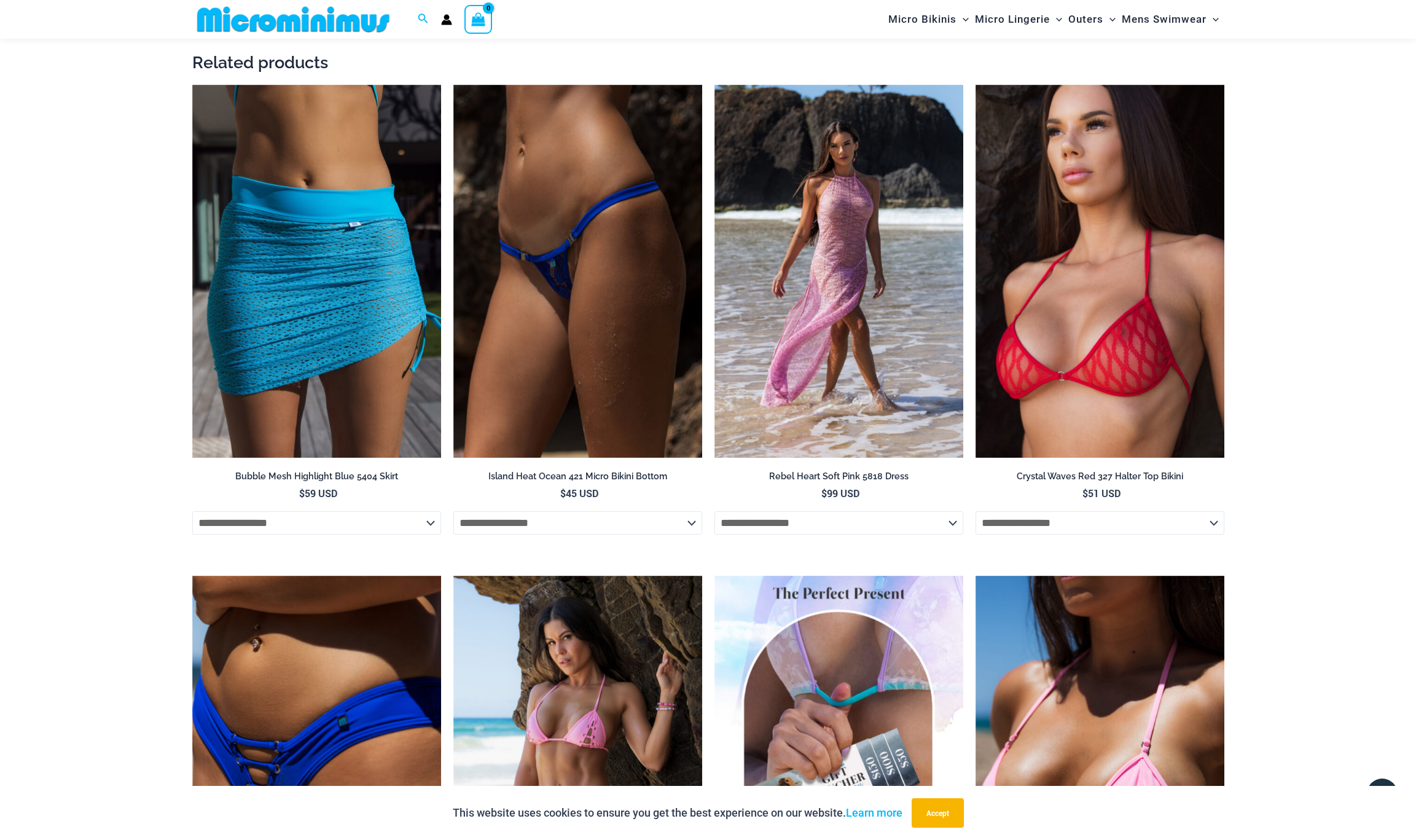
scroll to position [2647, 0]
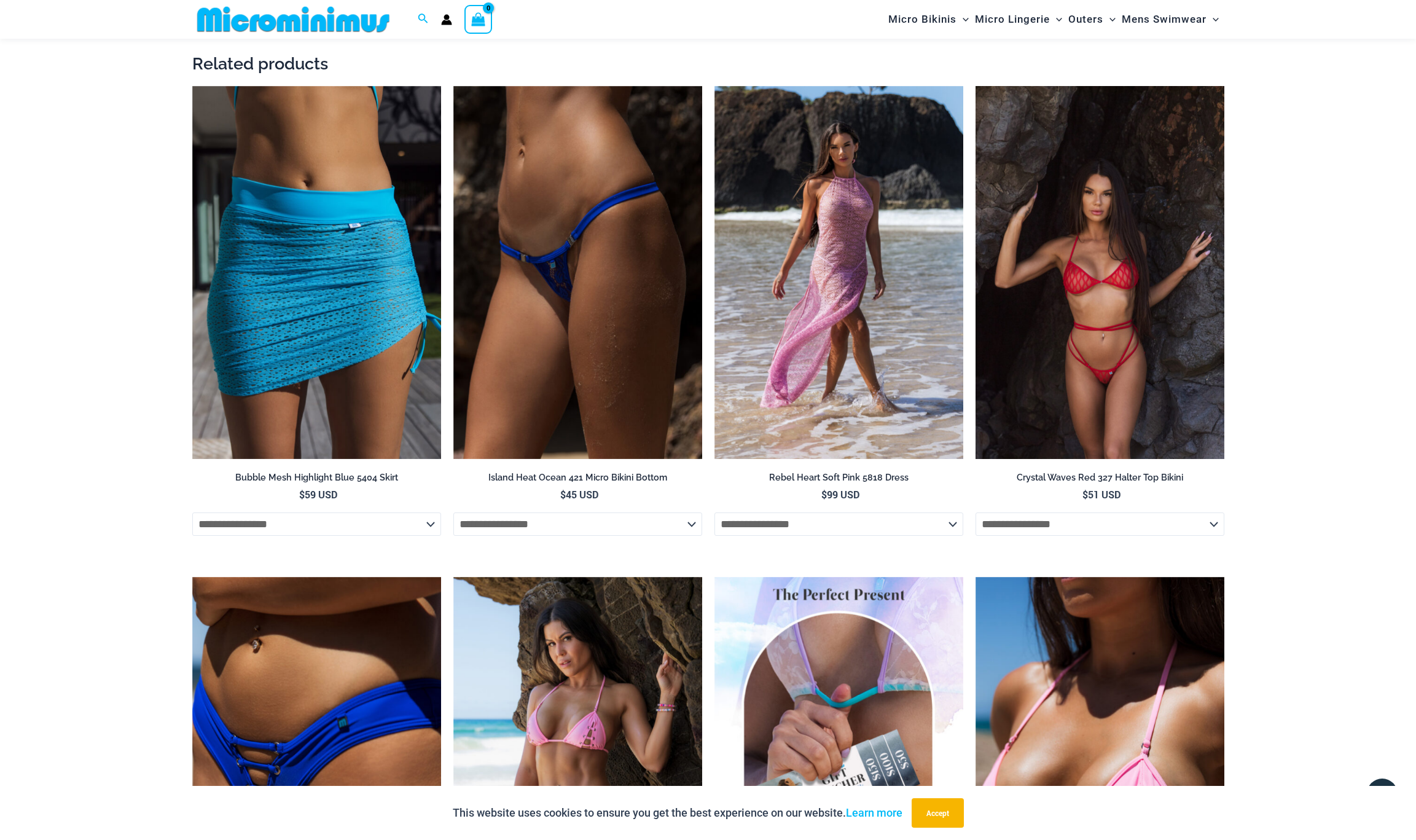
click at [1157, 325] on img at bounding box center [1099, 273] width 249 height 373
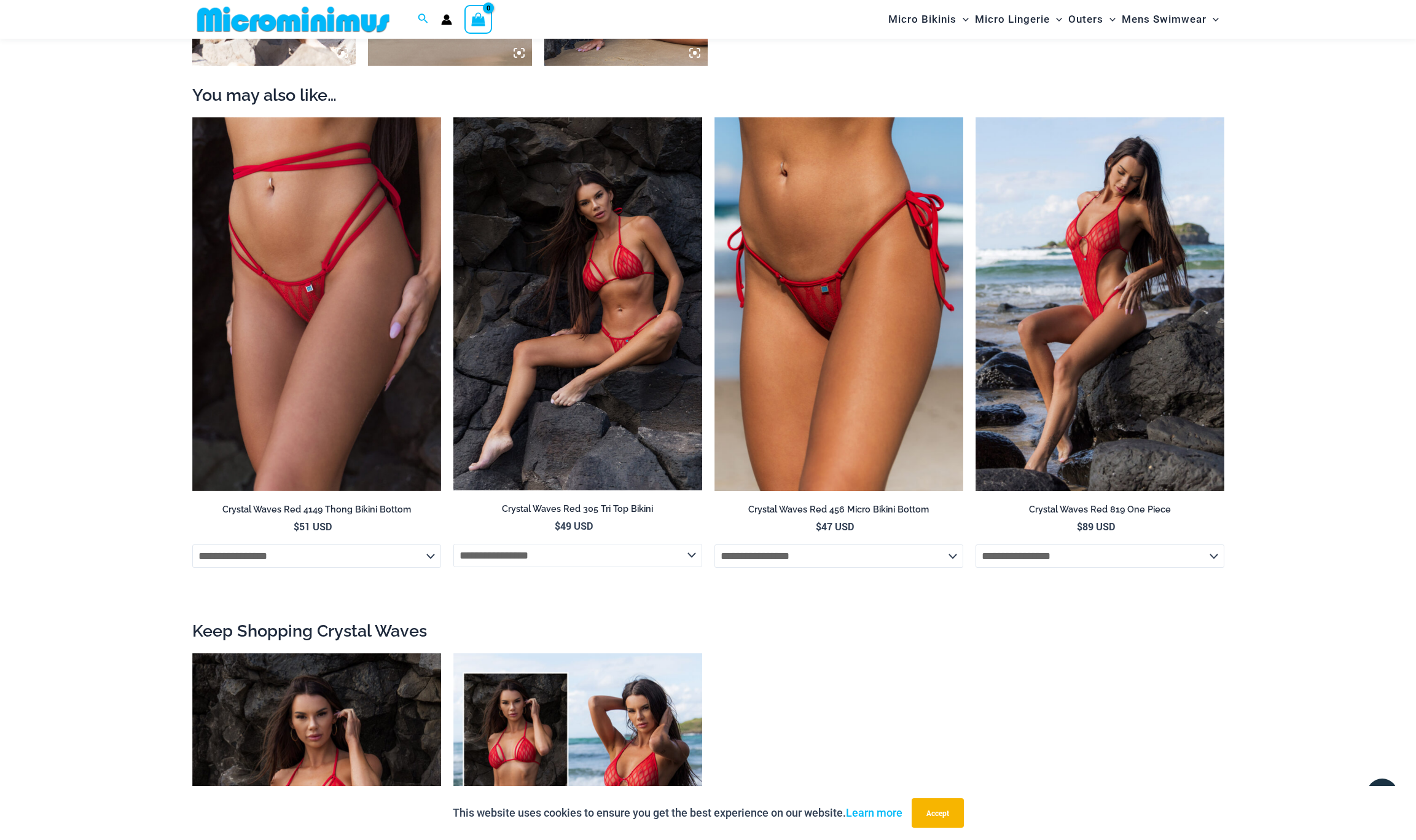
scroll to position [1332, 0]
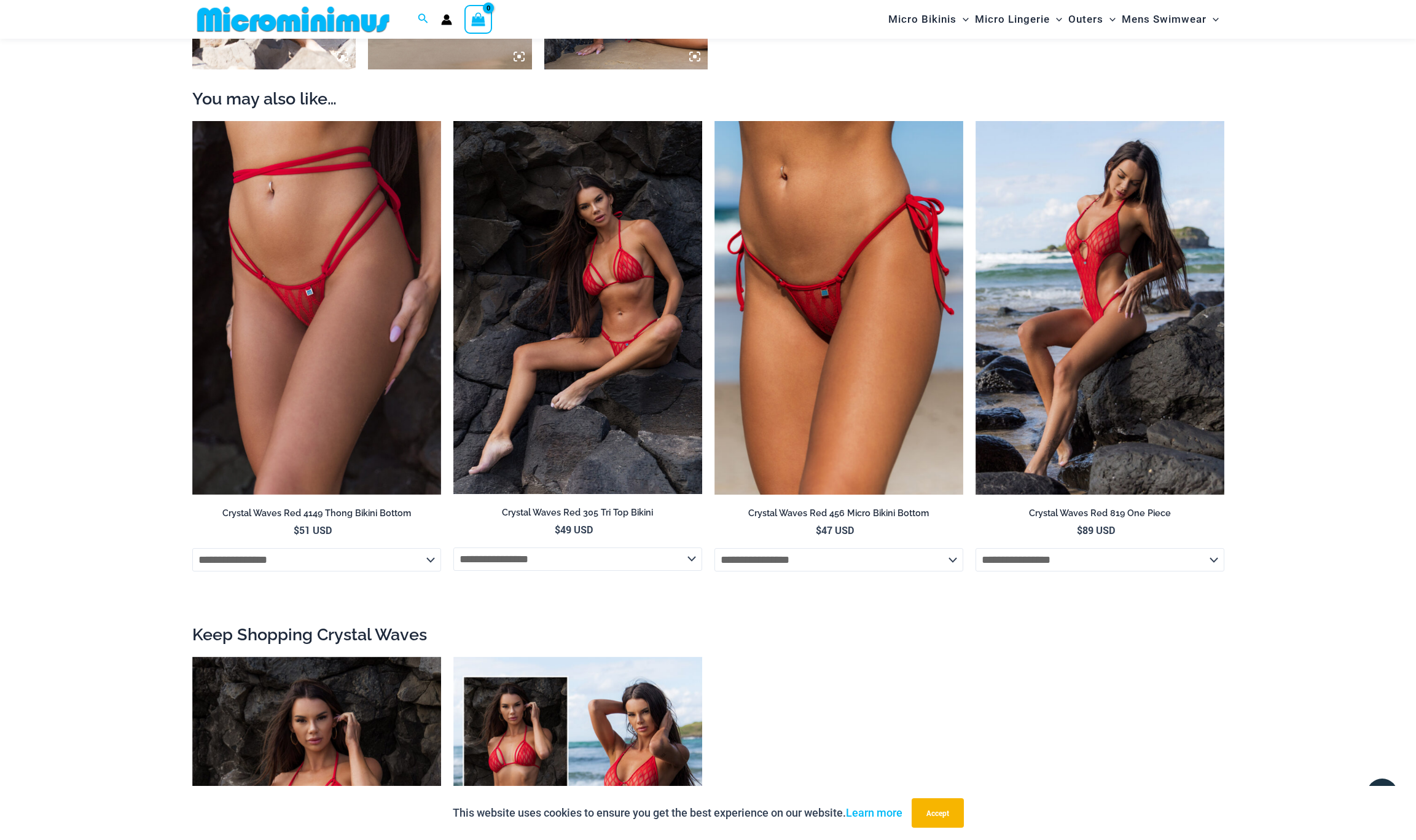
click at [594, 355] on img at bounding box center [577, 307] width 249 height 372
